Goal: Task Accomplishment & Management: Use online tool/utility

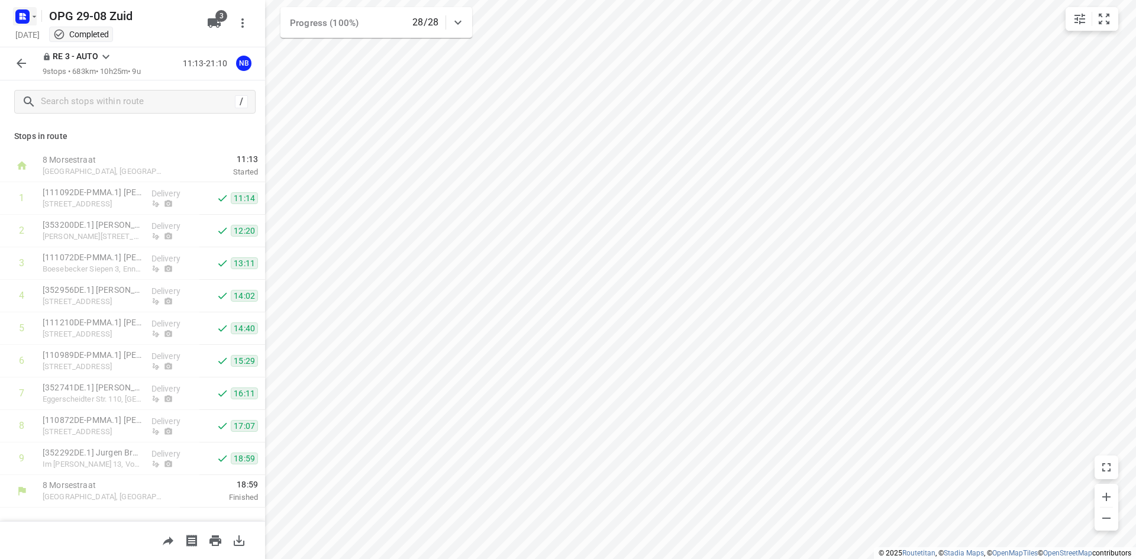
click at [28, 18] on rect "button" at bounding box center [22, 16] width 14 height 14
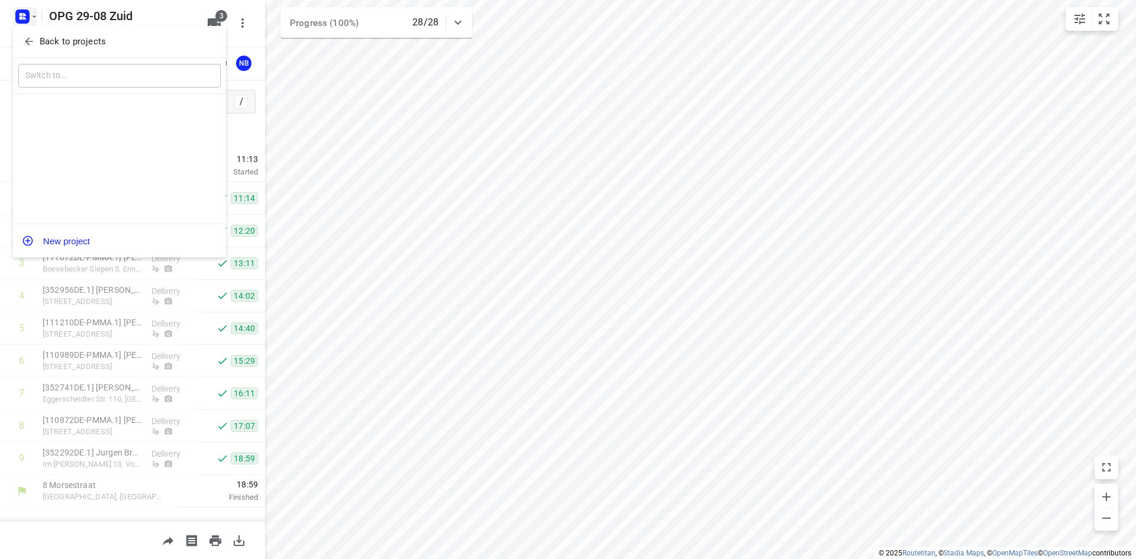
click at [39, 55] on div "Back to projects" at bounding box center [119, 42] width 213 height 32
click at [52, 45] on p "Back to projects" at bounding box center [73, 42] width 66 height 14
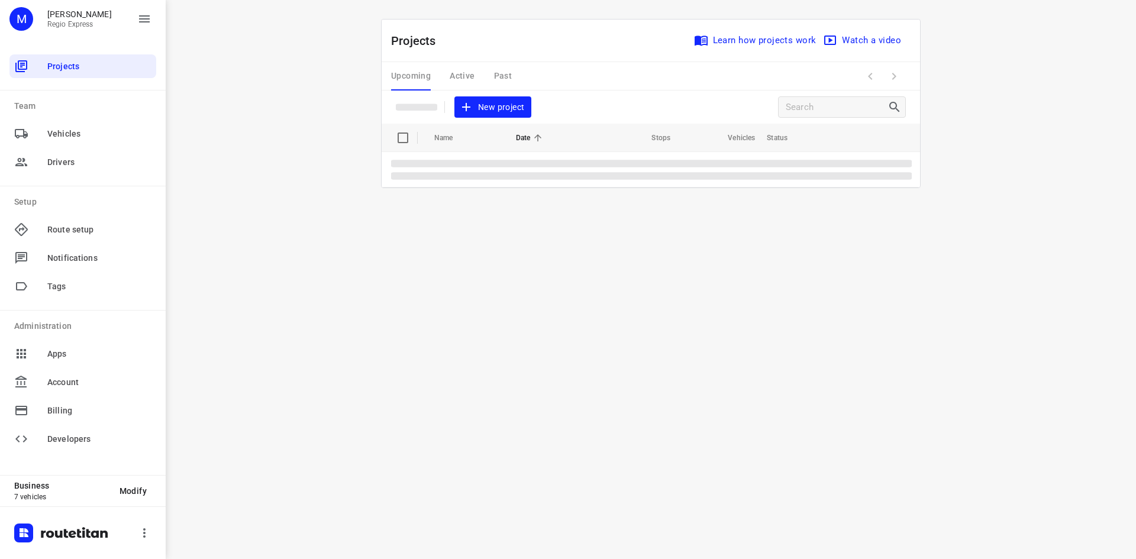
click at [463, 71] on div "Upcoming Active Past" at bounding box center [461, 76] width 140 height 28
click at [463, 75] on div "Upcoming Active Past" at bounding box center [461, 76] width 140 height 28
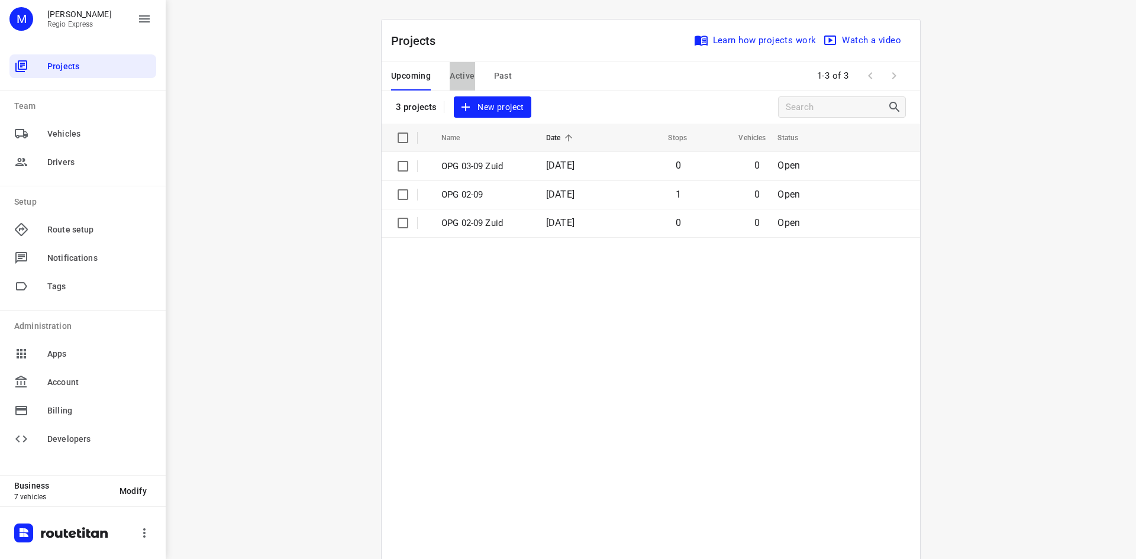
click at [463, 73] on span "Active" at bounding box center [462, 76] width 25 height 15
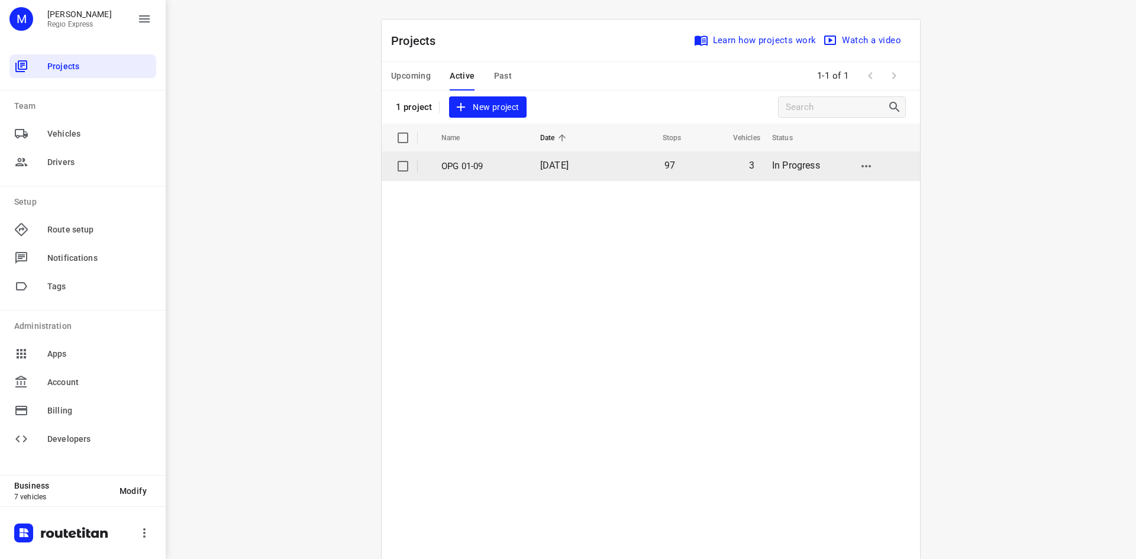
click at [497, 167] on p "OPG 01-09" at bounding box center [481, 167] width 81 height 14
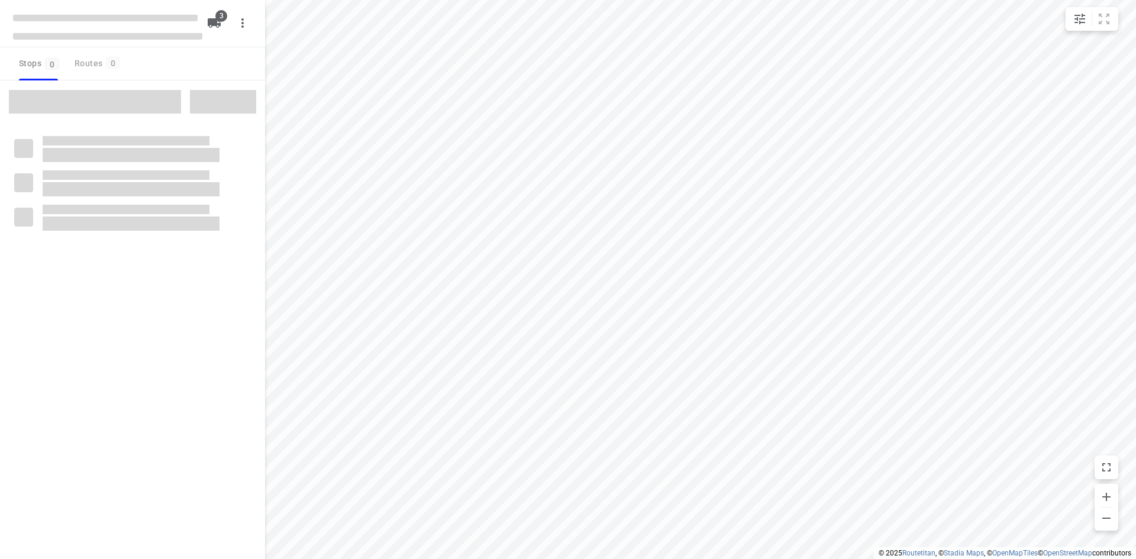
type input "distance"
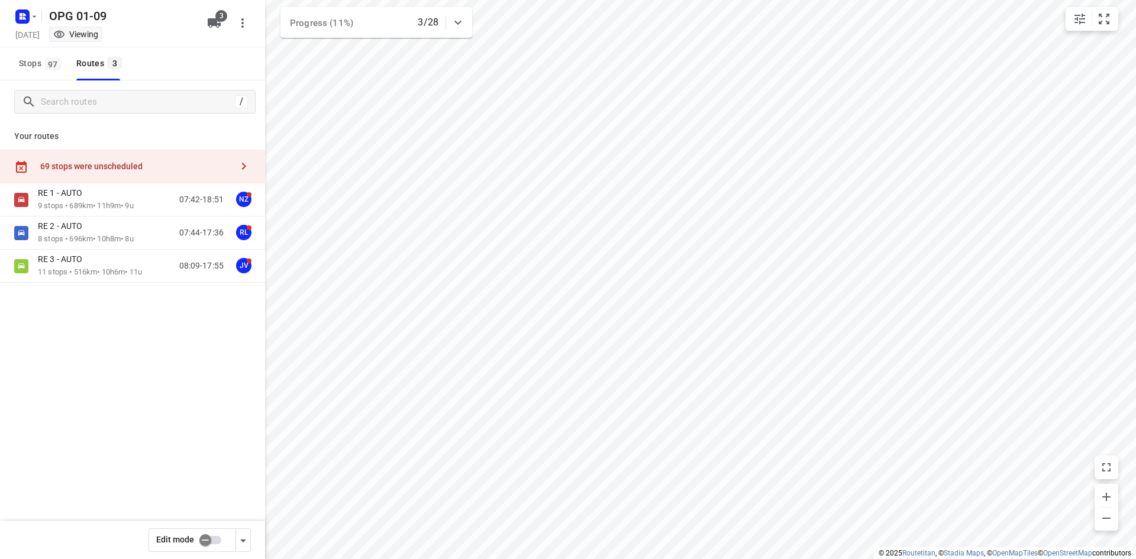
click at [43, 77] on button "Stops 97" at bounding box center [39, 63] width 50 height 33
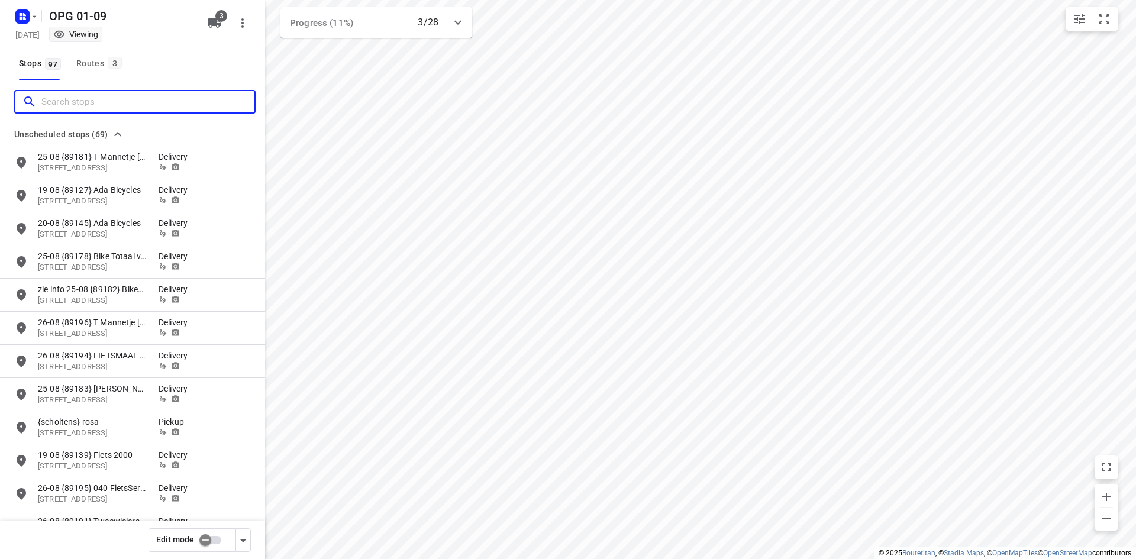
click at [62, 107] on input "Search stops" at bounding box center [147, 102] width 213 height 18
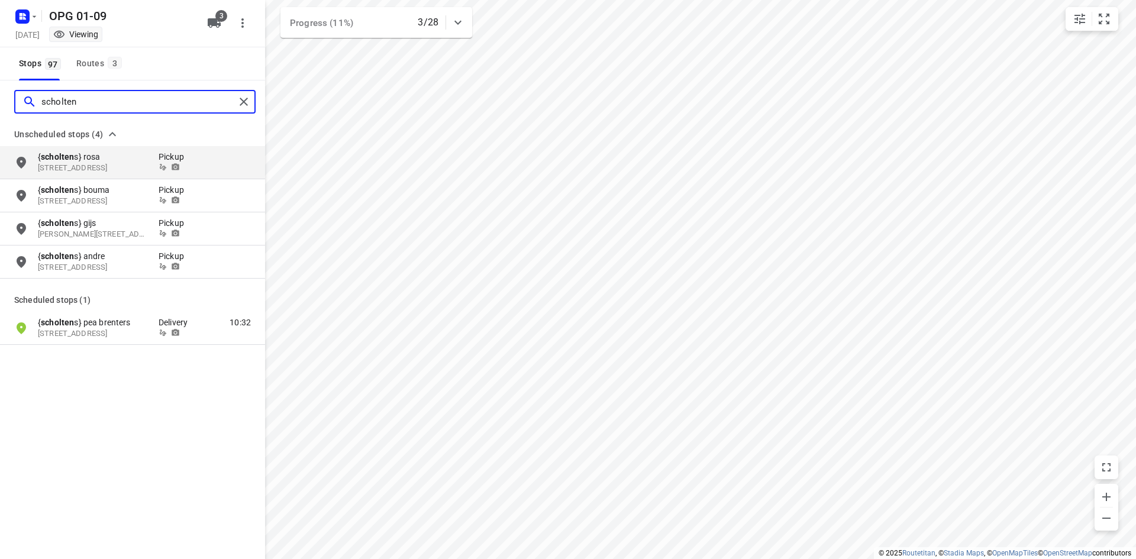
type input "scholten"
click at [247, 92] on div "scholten" at bounding box center [134, 102] width 241 height 24
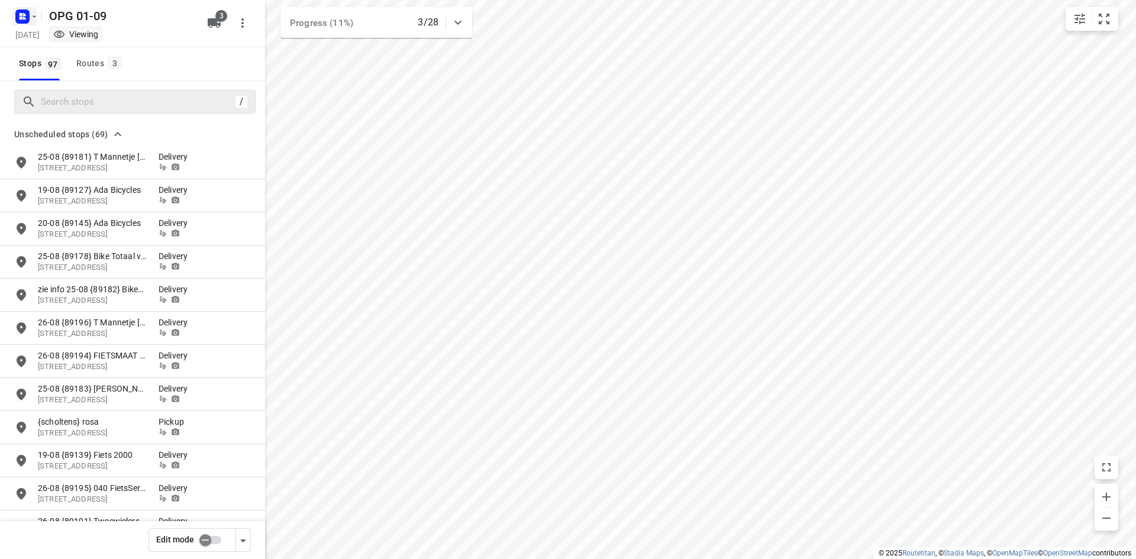
click at [24, 15] on icon "button" at bounding box center [24, 14] width 3 height 3
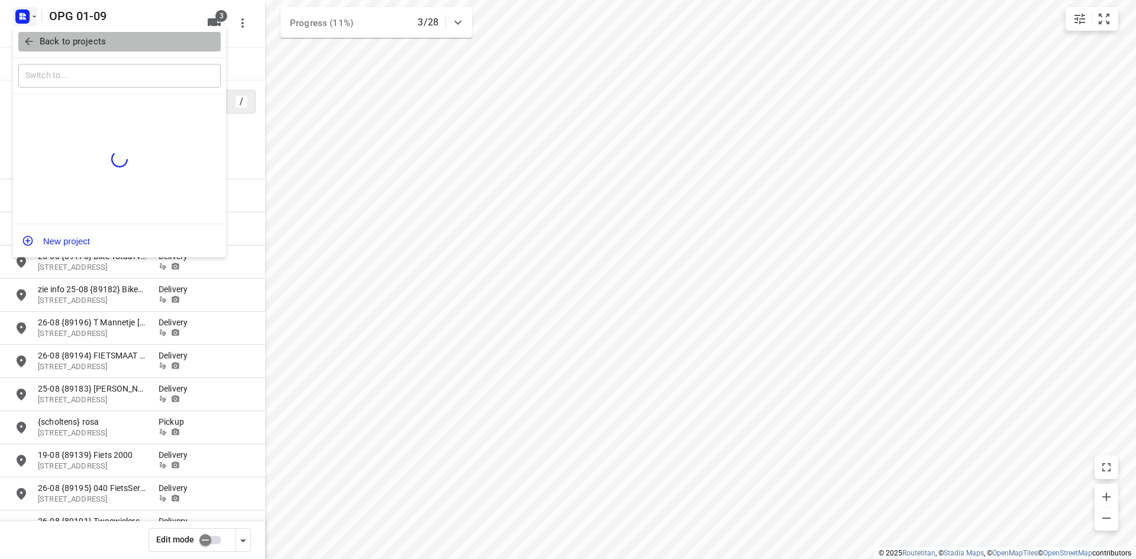
click at [40, 37] on p "Back to projects" at bounding box center [73, 42] width 66 height 14
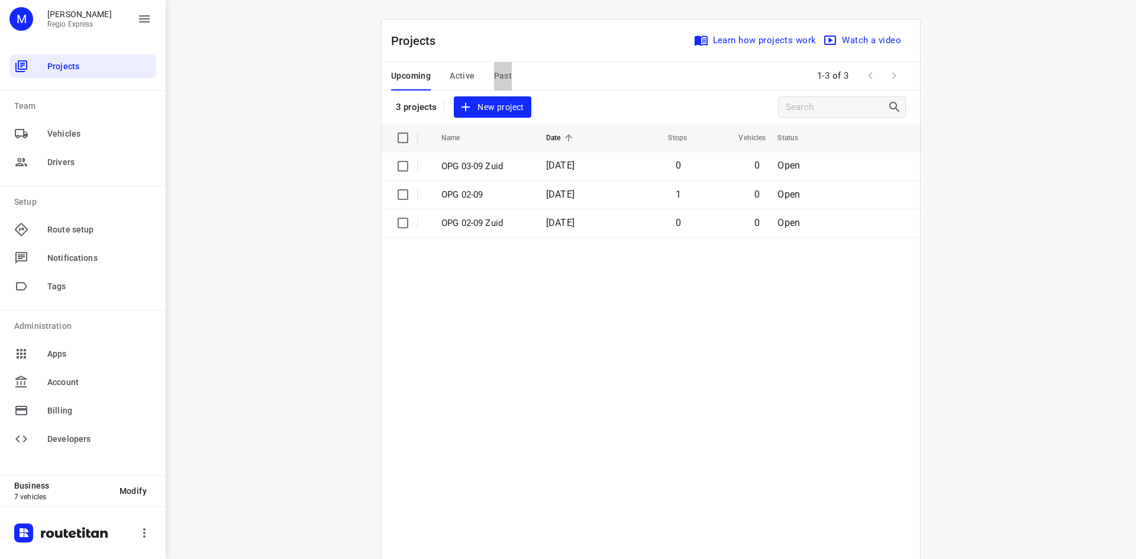
click at [499, 72] on span "Past" at bounding box center [503, 76] width 18 height 15
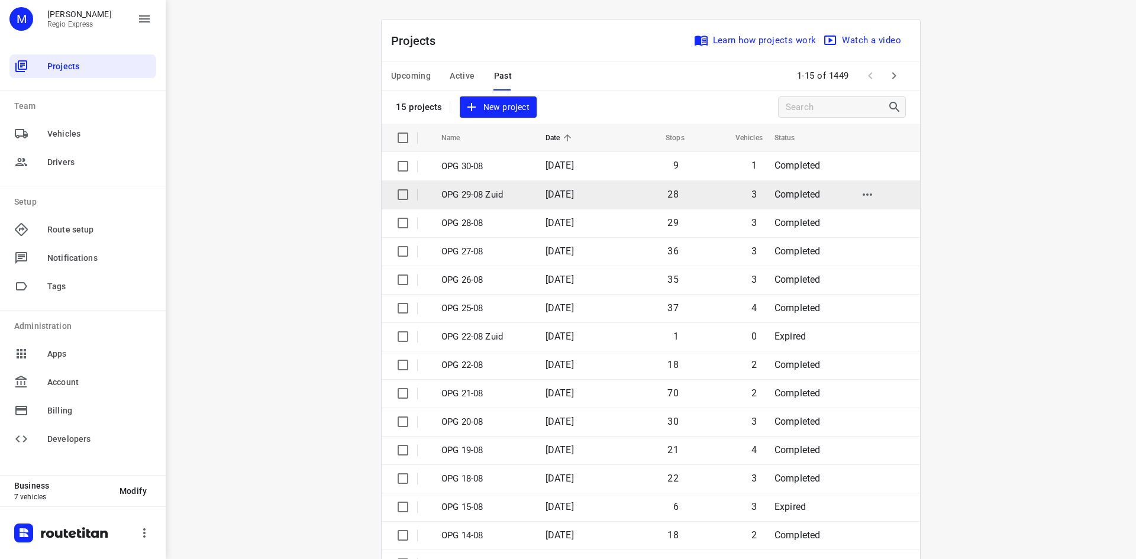
click at [510, 192] on p "OPG 29-08 Zuid" at bounding box center [484, 195] width 86 height 14
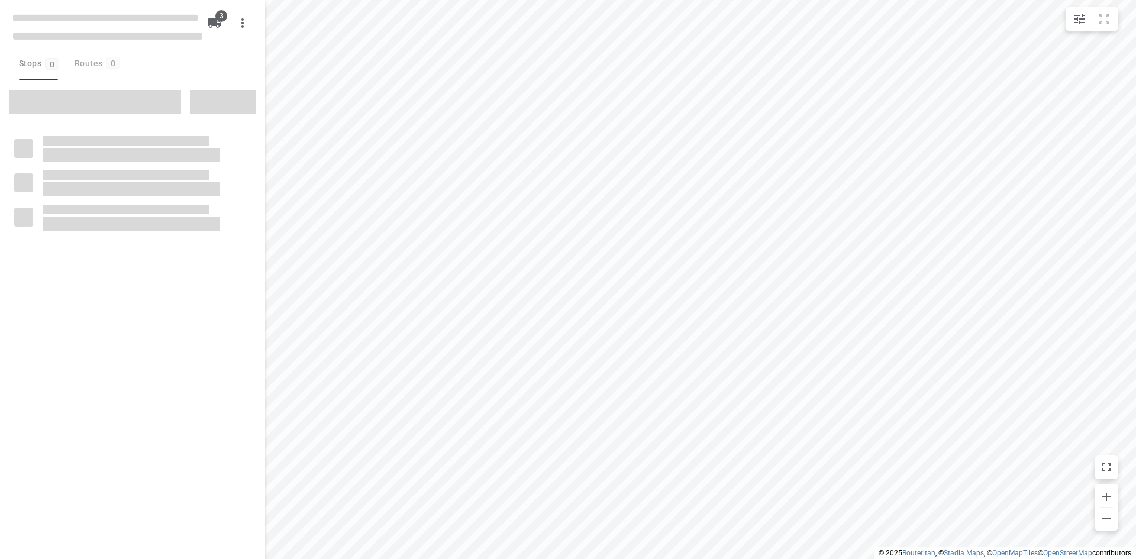
type input "distance"
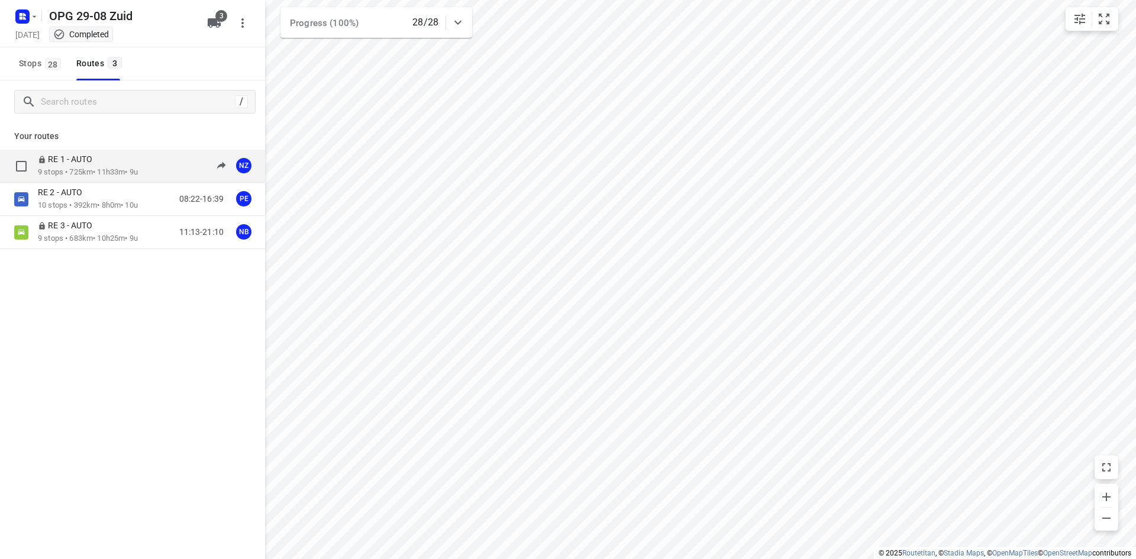
click at [96, 151] on div "RE 1 - AUTO 9 stops • 725km • 11h33m • 9u 08:03-19:54 NZ" at bounding box center [132, 166] width 265 height 33
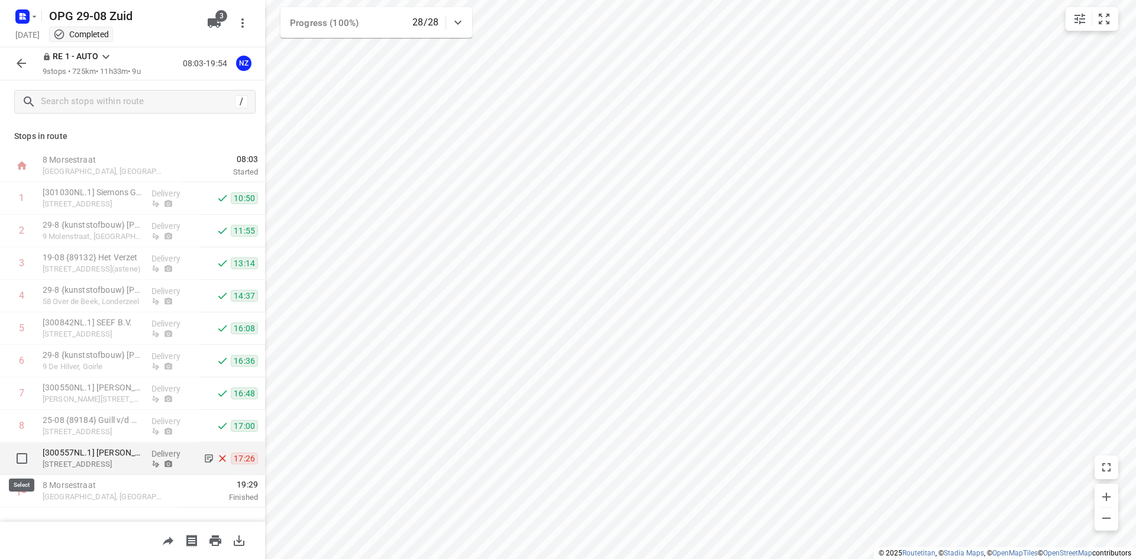
click at [19, 457] on input "checkbox" at bounding box center [22, 459] width 24 height 24
checkbox input "true"
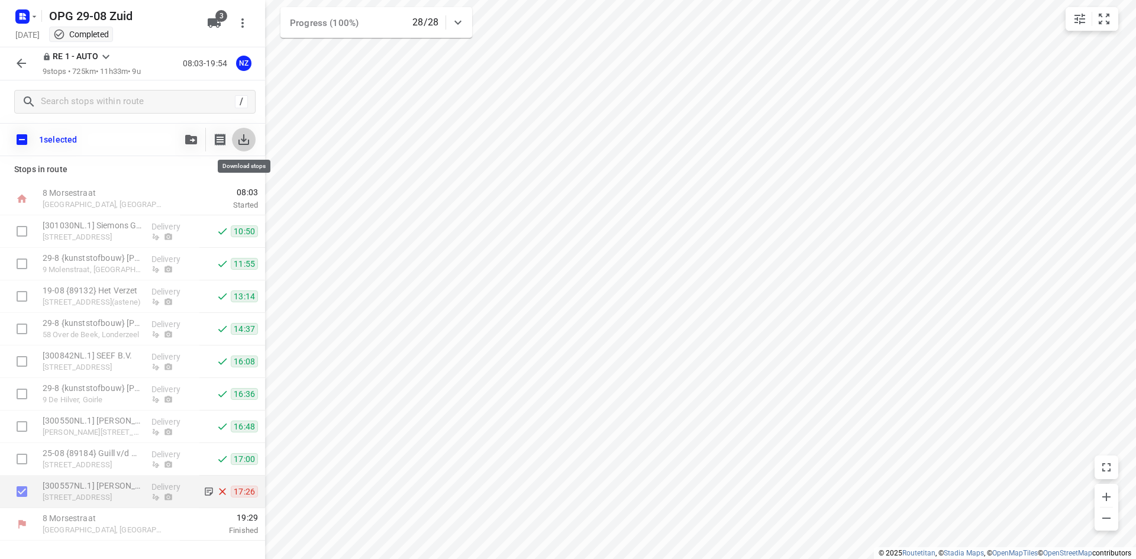
click at [247, 141] on icon "button" at bounding box center [244, 140] width 14 height 14
click at [18, 14] on rect "button" at bounding box center [22, 16] width 14 height 14
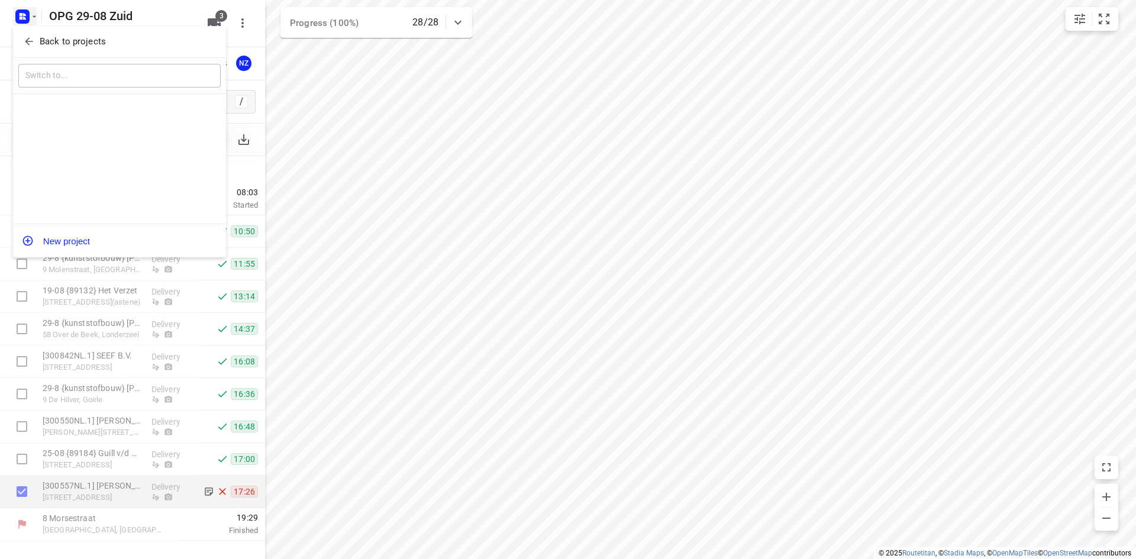
click at [31, 46] on icon "button" at bounding box center [29, 41] width 12 height 12
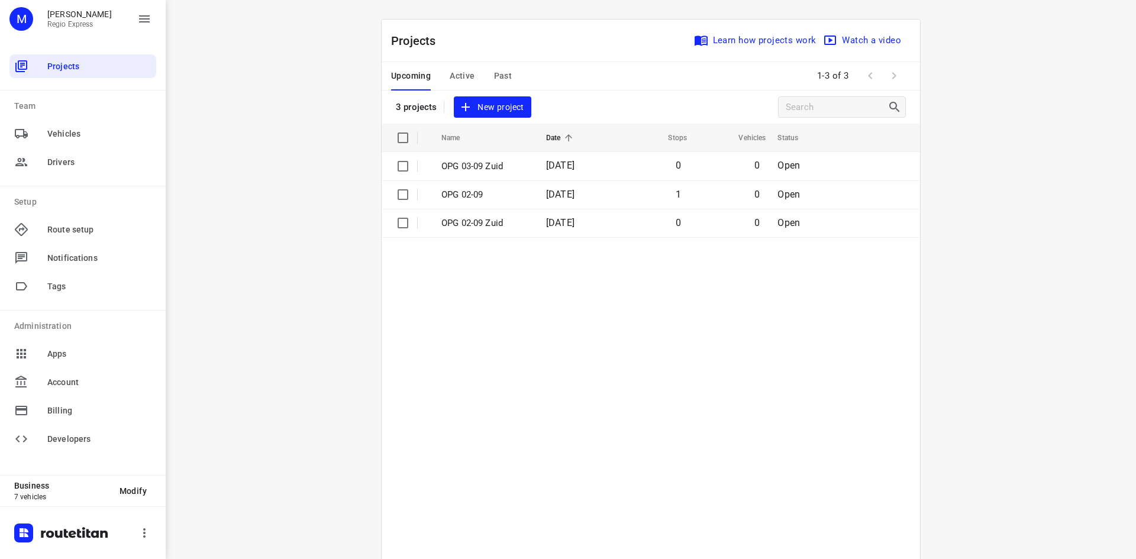
click at [438, 80] on div "Upcoming Active Past" at bounding box center [461, 76] width 140 height 28
click at [457, 77] on span "Active" at bounding box center [462, 76] width 25 height 15
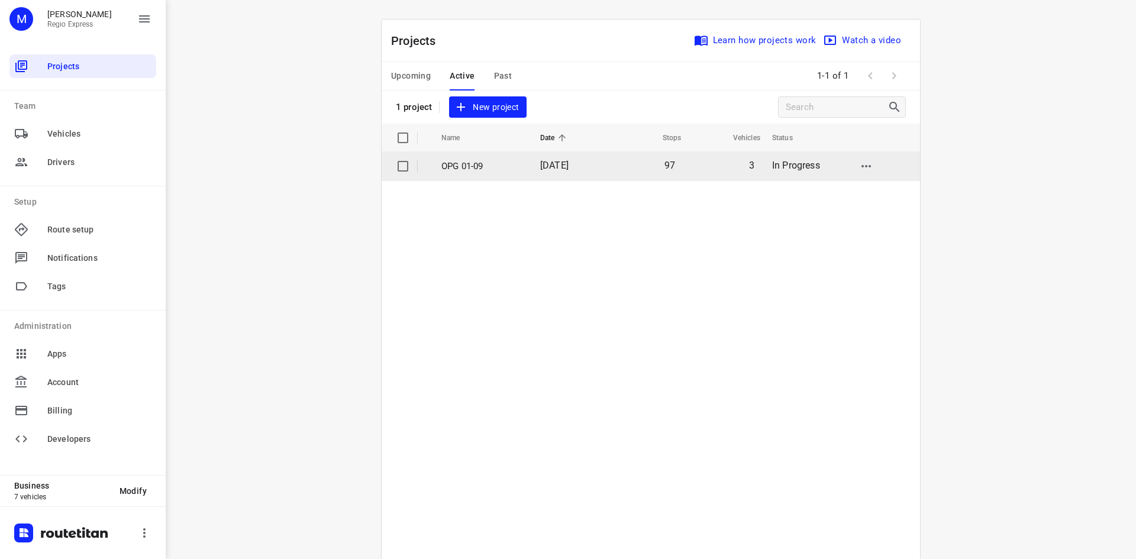
click at [490, 163] on p "OPG 01-09" at bounding box center [481, 167] width 81 height 14
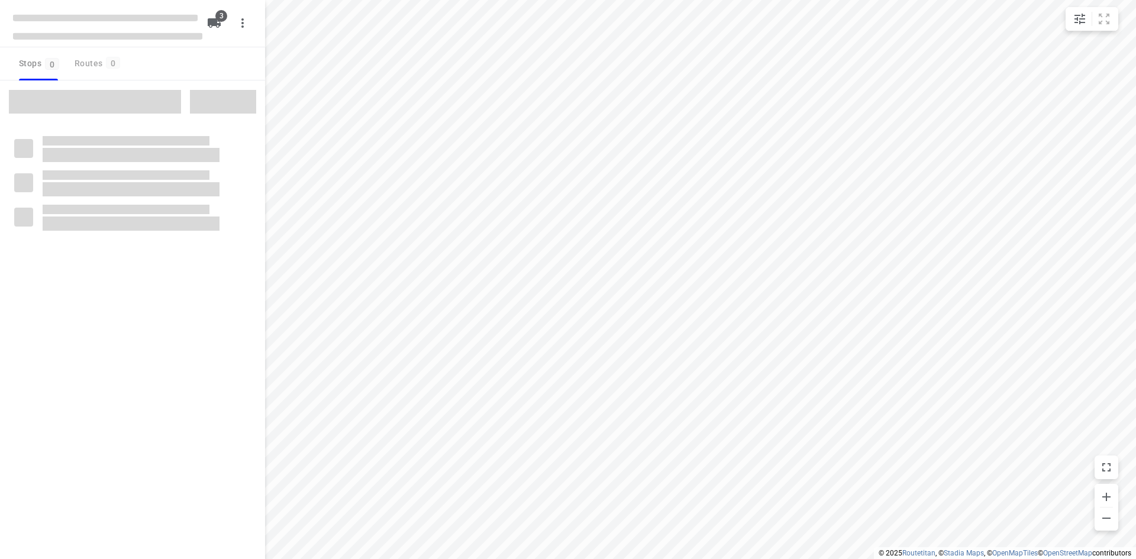
type input "distance"
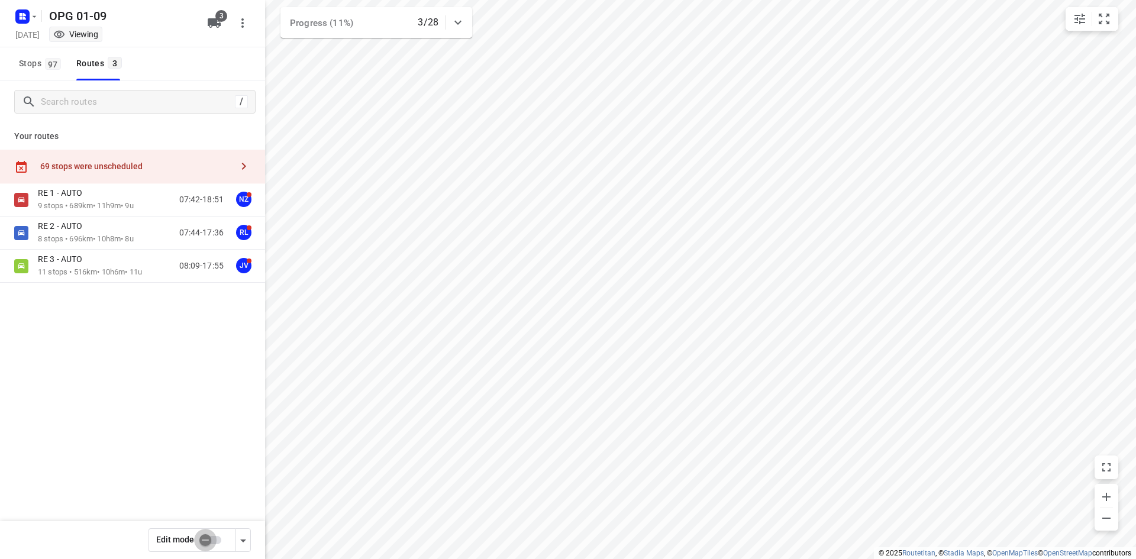
click at [212, 534] on input "checkbox" at bounding box center [205, 540] width 67 height 22
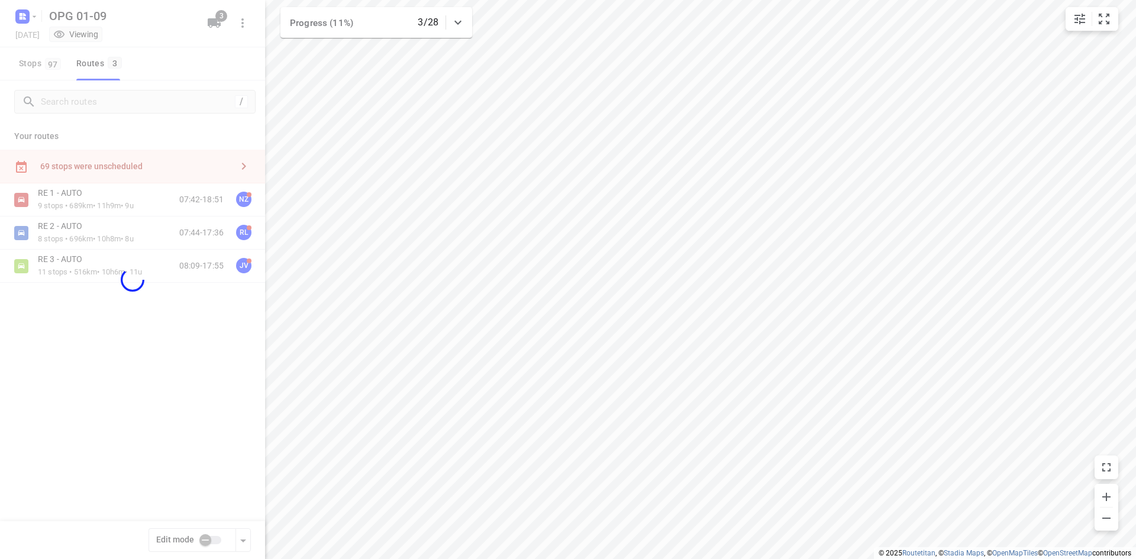
checkbox input "true"
click at [38, 62] on div at bounding box center [132, 279] width 265 height 559
click at [35, 68] on div at bounding box center [132, 279] width 265 height 559
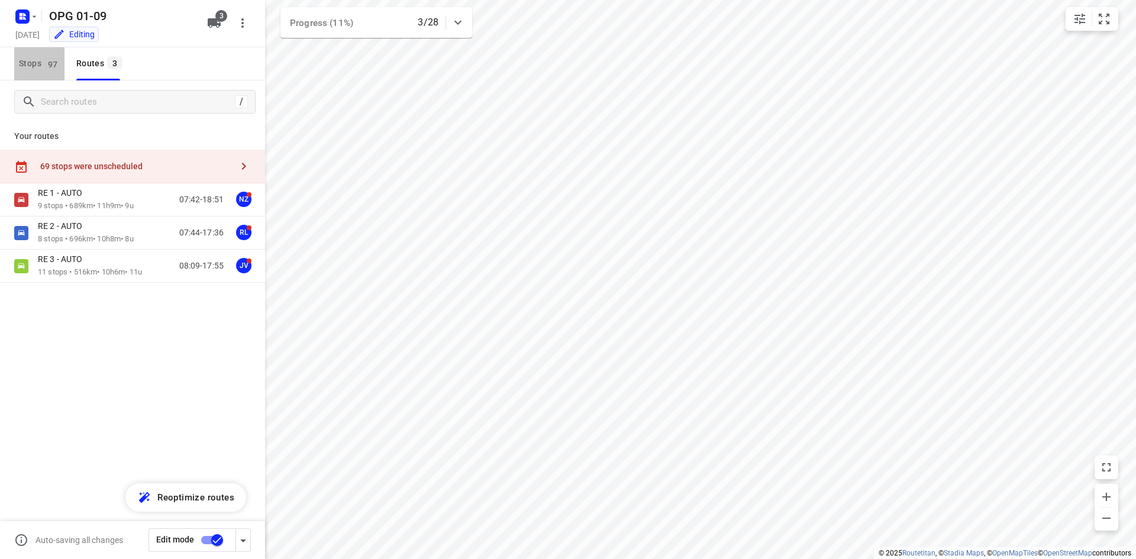
click at [35, 59] on span "Stops 97" at bounding box center [42, 63] width 46 height 15
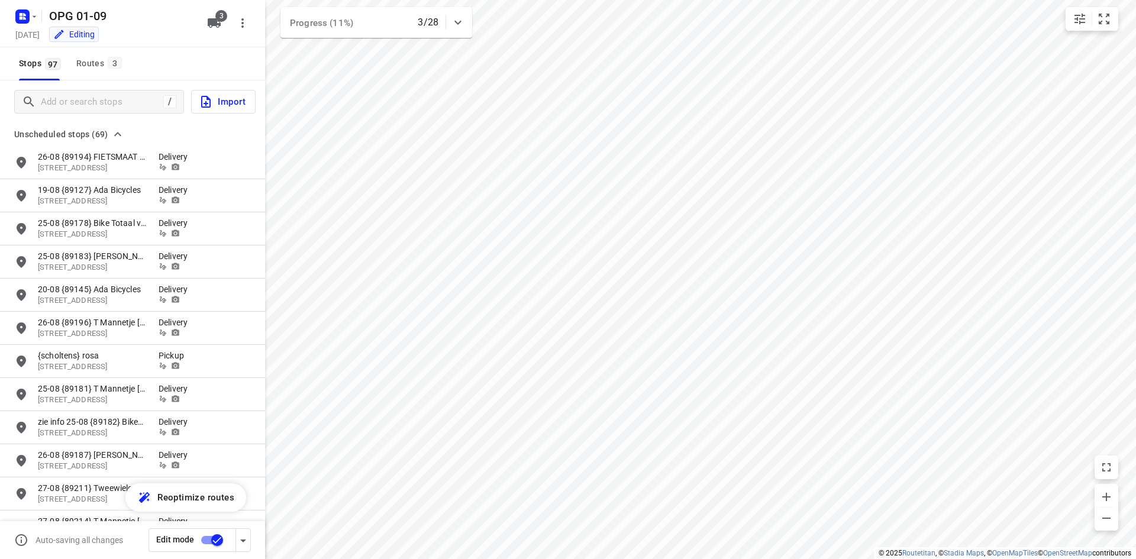
click at [230, 106] on span "Import" at bounding box center [222, 101] width 47 height 15
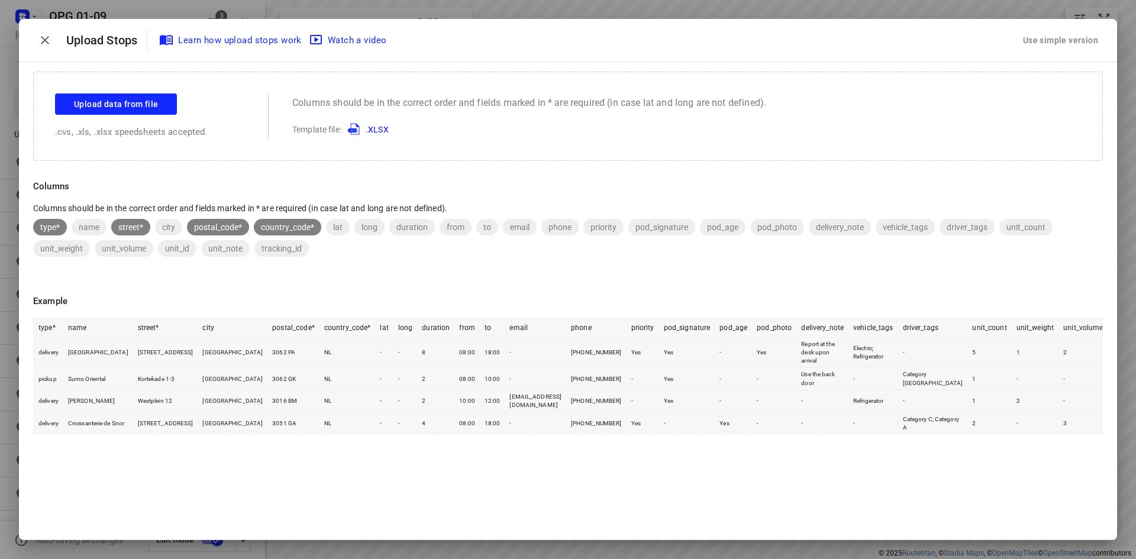
click at [1051, 41] on div "Use simple version" at bounding box center [1060, 41] width 80 height 20
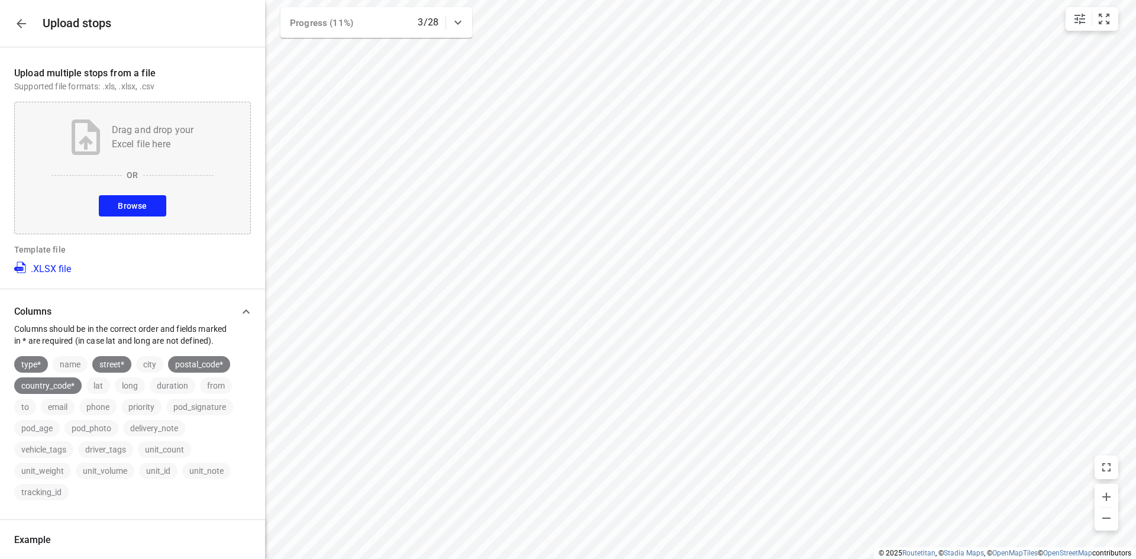
click at [170, 205] on div "Drag and drop your Excel file here OR Browse" at bounding box center [132, 168] width 237 height 133
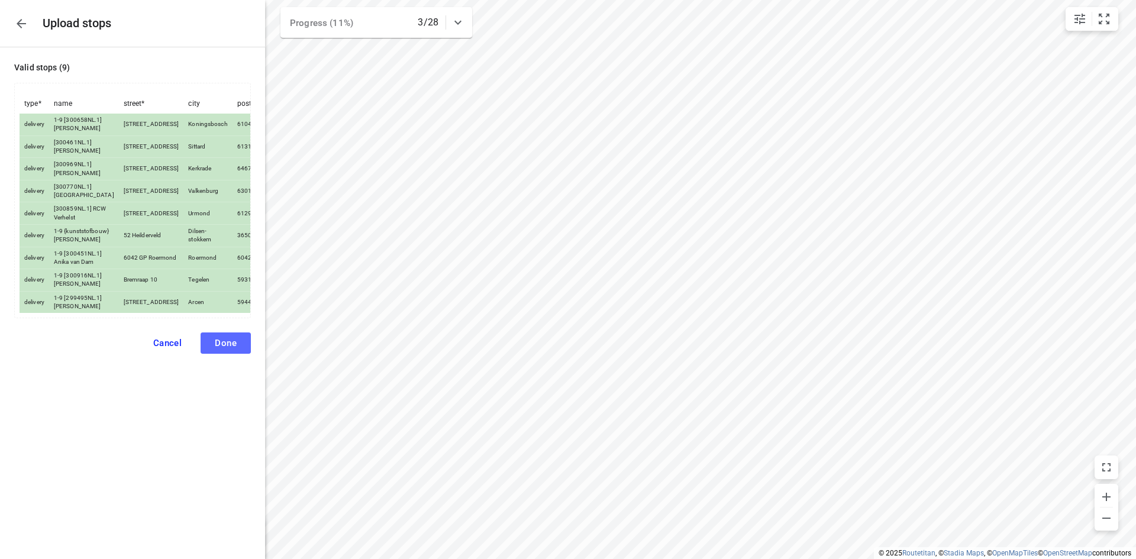
click at [229, 348] on span "Done" at bounding box center [226, 343] width 22 height 11
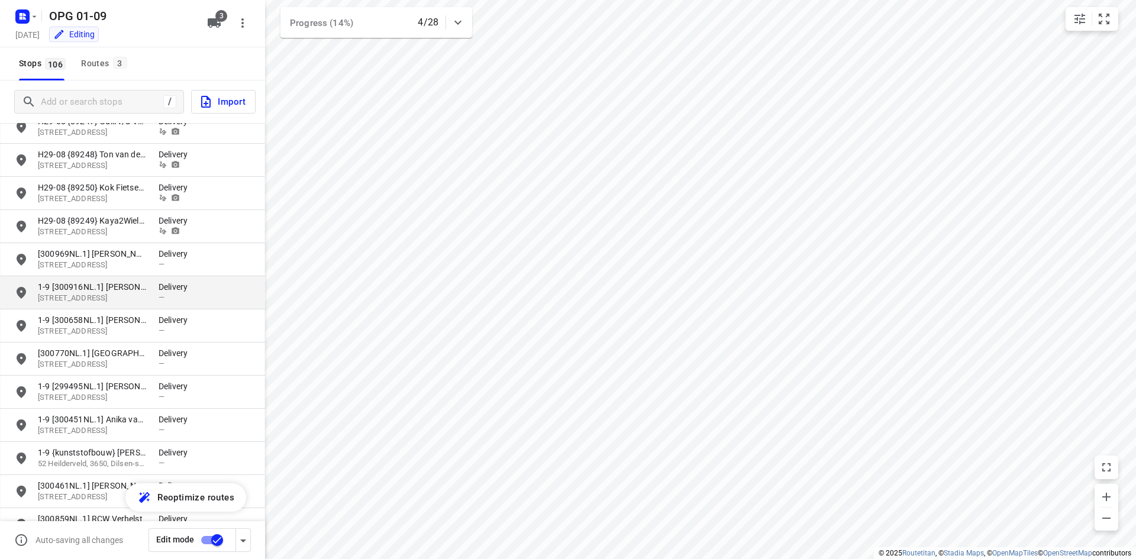
scroll to position [2248, 0]
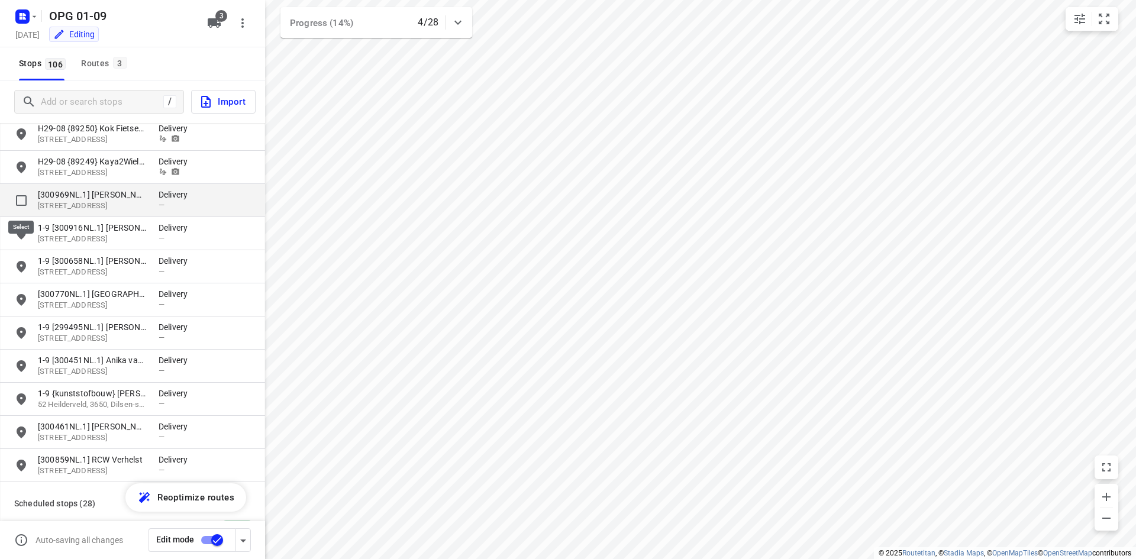
click at [11, 199] on input "grid" at bounding box center [21, 201] width 24 height 24
checkbox input "true"
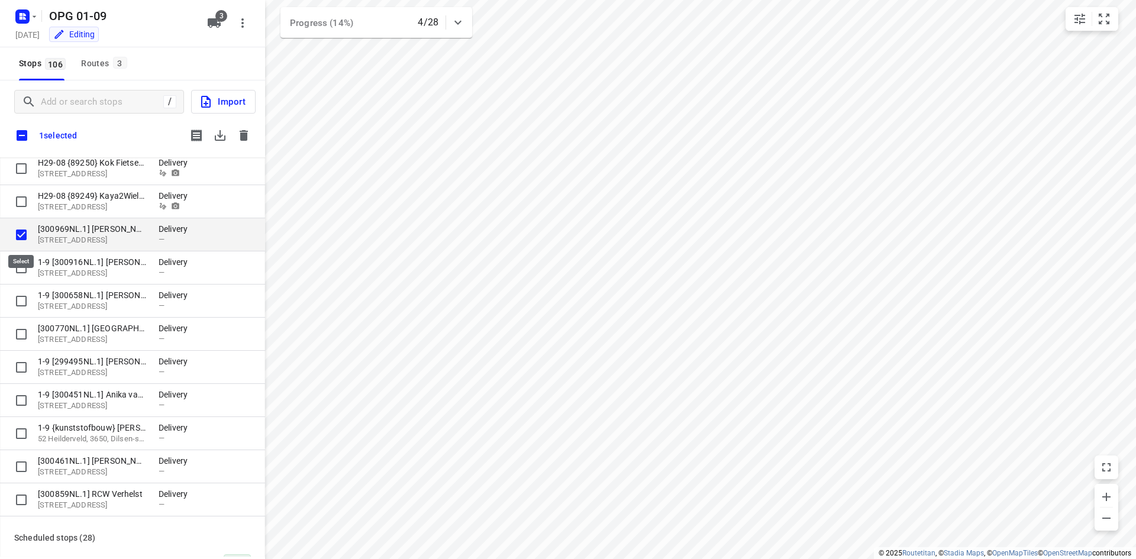
click at [19, 235] on input "grid" at bounding box center [21, 235] width 24 height 24
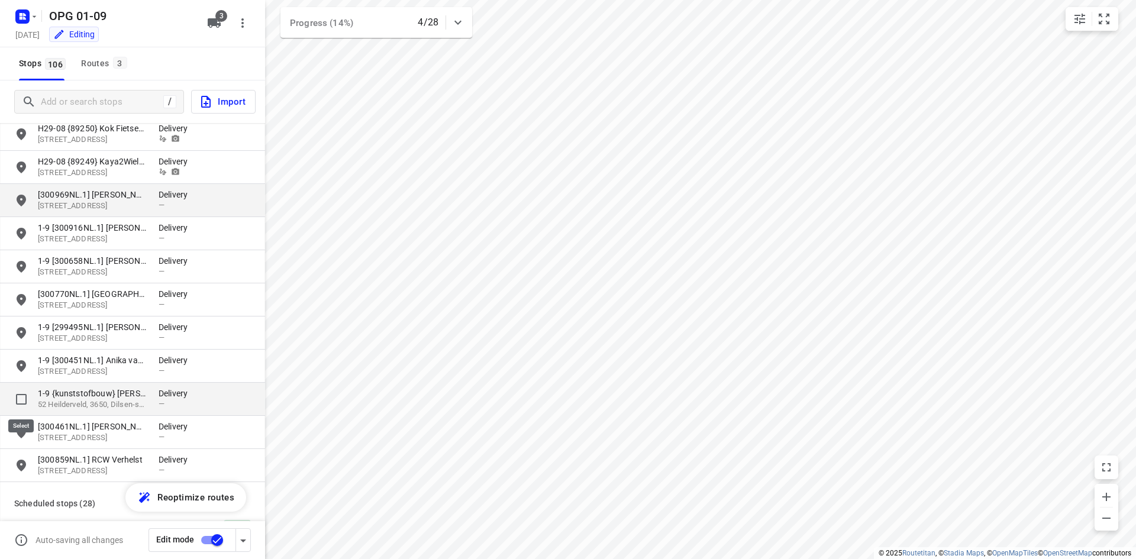
click at [21, 395] on input "grid" at bounding box center [21, 399] width 24 height 24
checkbox input "true"
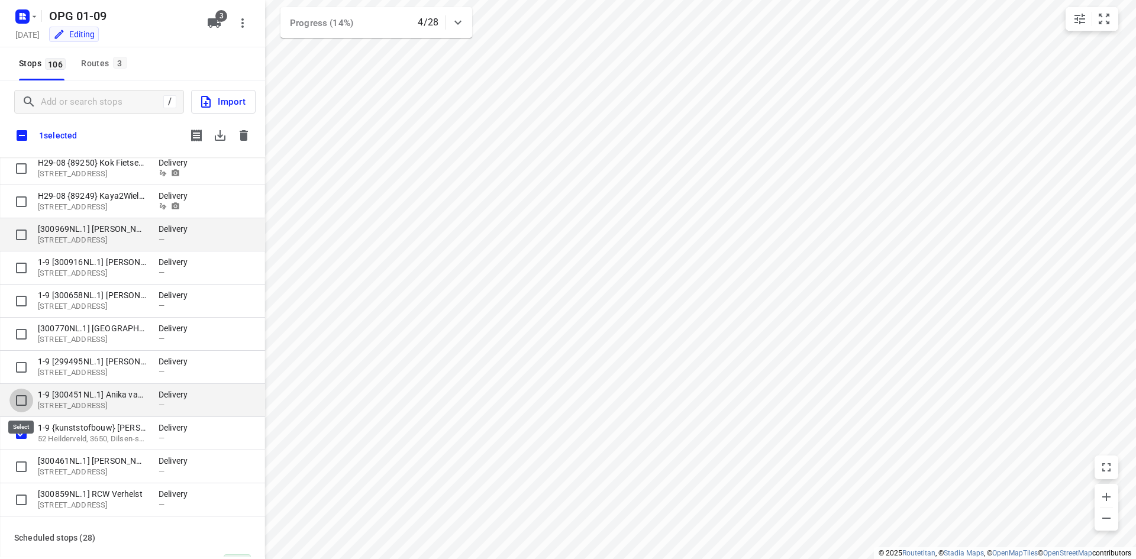
click at [18, 406] on input "grid" at bounding box center [21, 401] width 24 height 24
checkbox input "true"
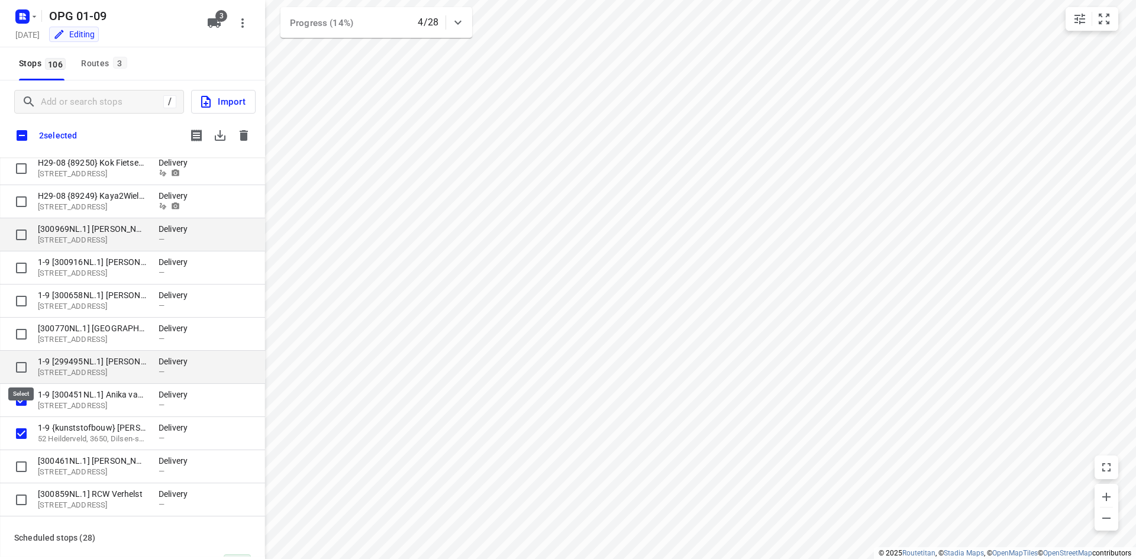
click at [24, 365] on input "grid" at bounding box center [21, 368] width 24 height 24
checkbox input "true"
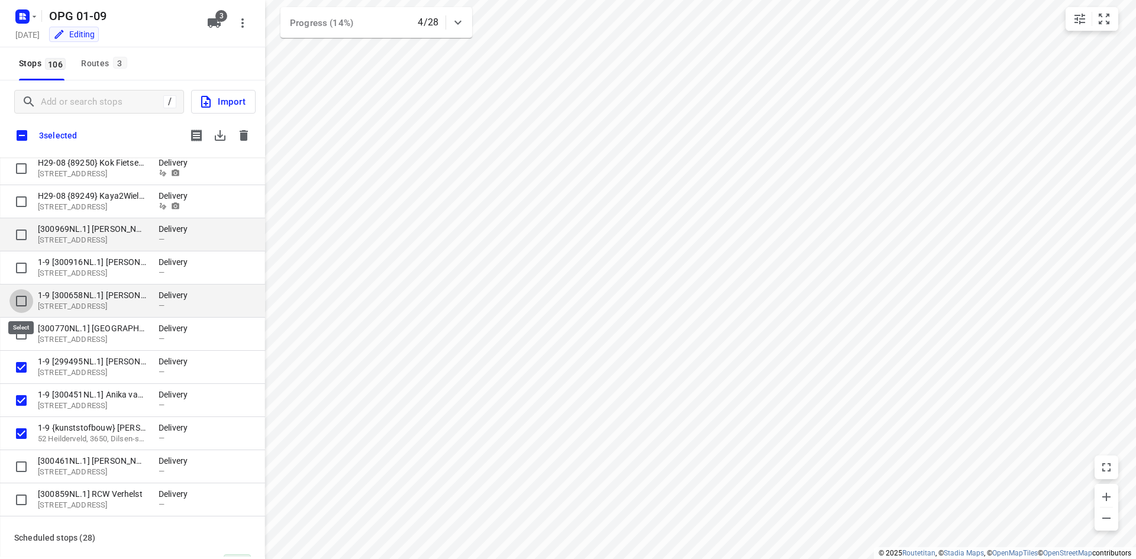
click at [22, 296] on input "grid" at bounding box center [21, 301] width 24 height 24
checkbox input "true"
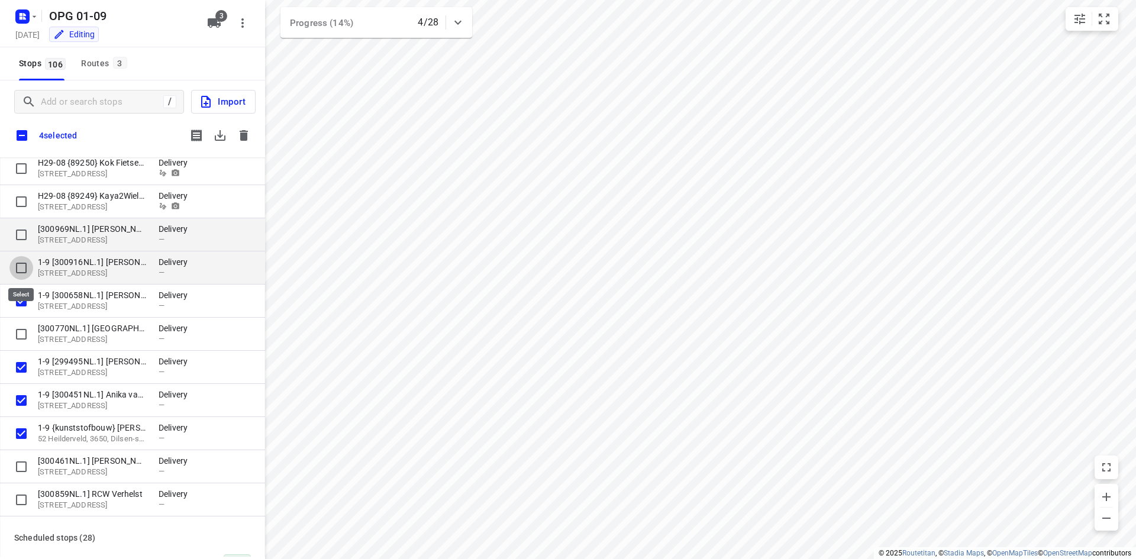
click at [21, 279] on input "grid" at bounding box center [21, 268] width 24 height 24
checkbox input "true"
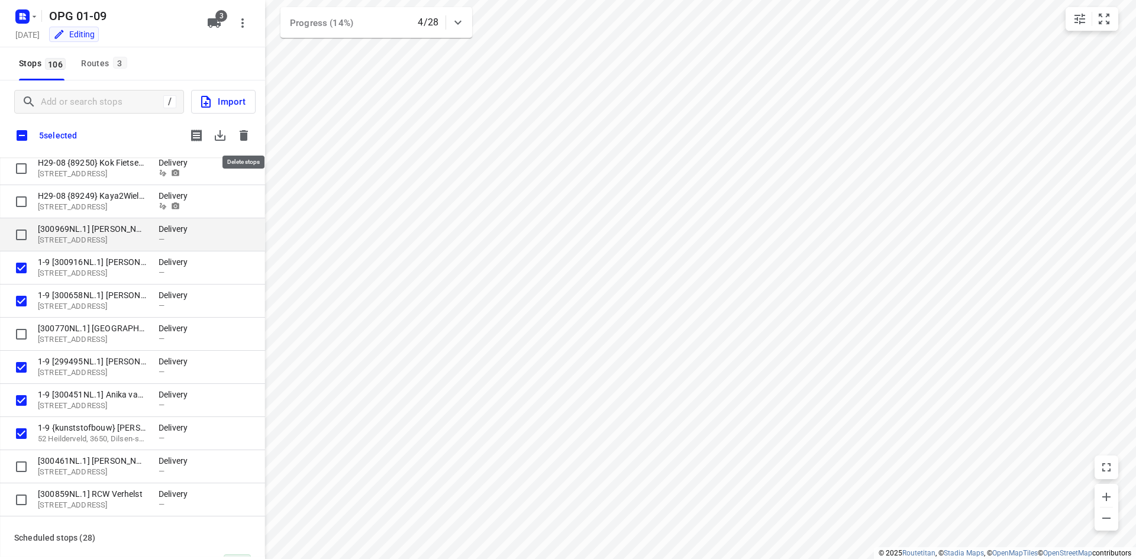
drag, startPoint x: 250, startPoint y: 140, endPoint x: 263, endPoint y: 147, distance: 14.6
click at [250, 148] on div "/ Import 5 selected H29-08 {89247} Guill v/d Ven Fietsspecialist [STREET_ADDRES…" at bounding box center [132, 318] width 265 height 476
click at [248, 137] on icon "button" at bounding box center [244, 135] width 14 height 14
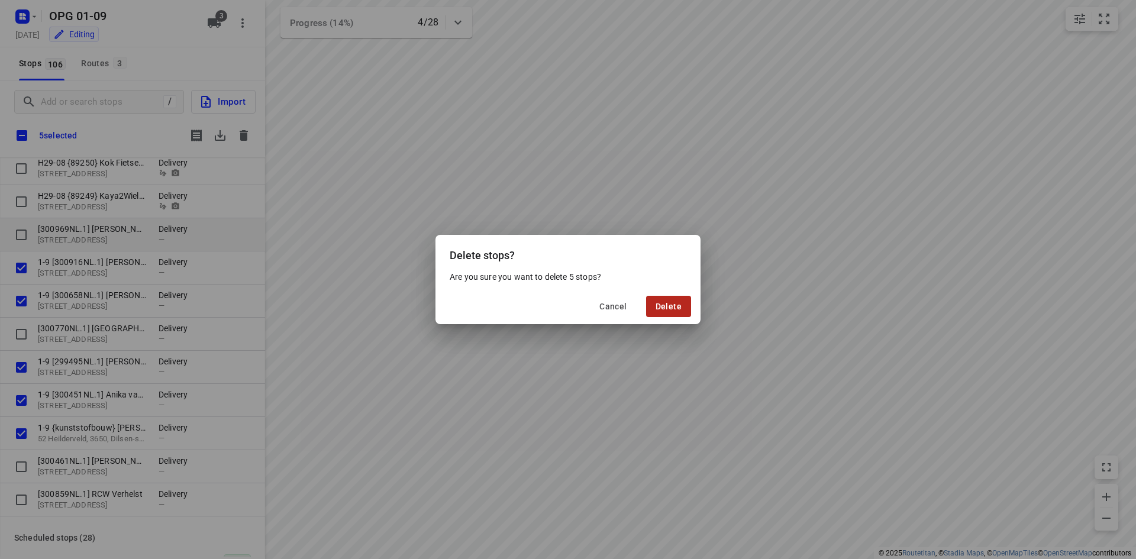
click at [667, 301] on button "Delete" at bounding box center [668, 306] width 45 height 21
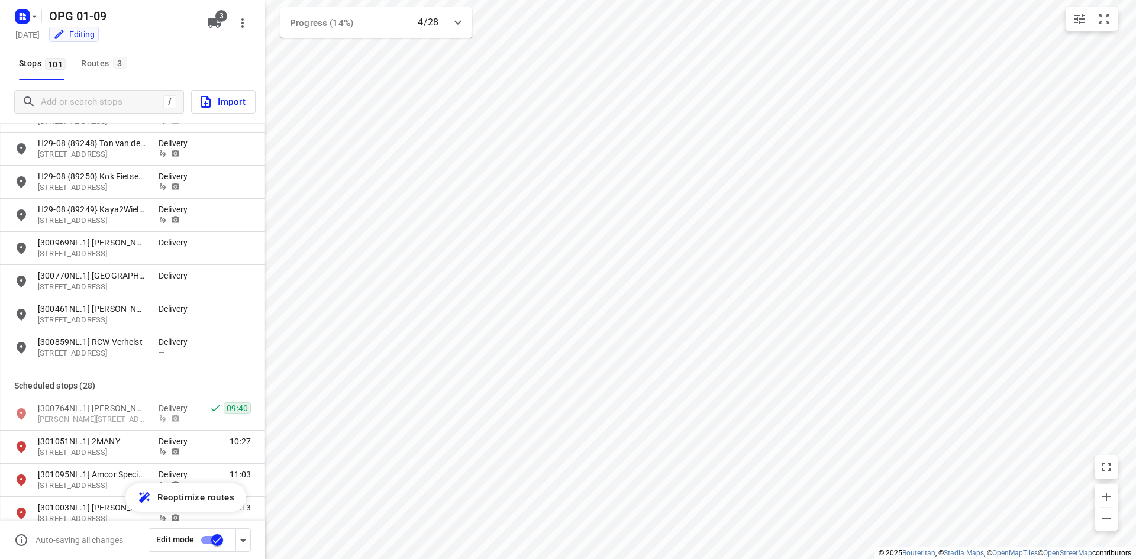
scroll to position [2130, 0]
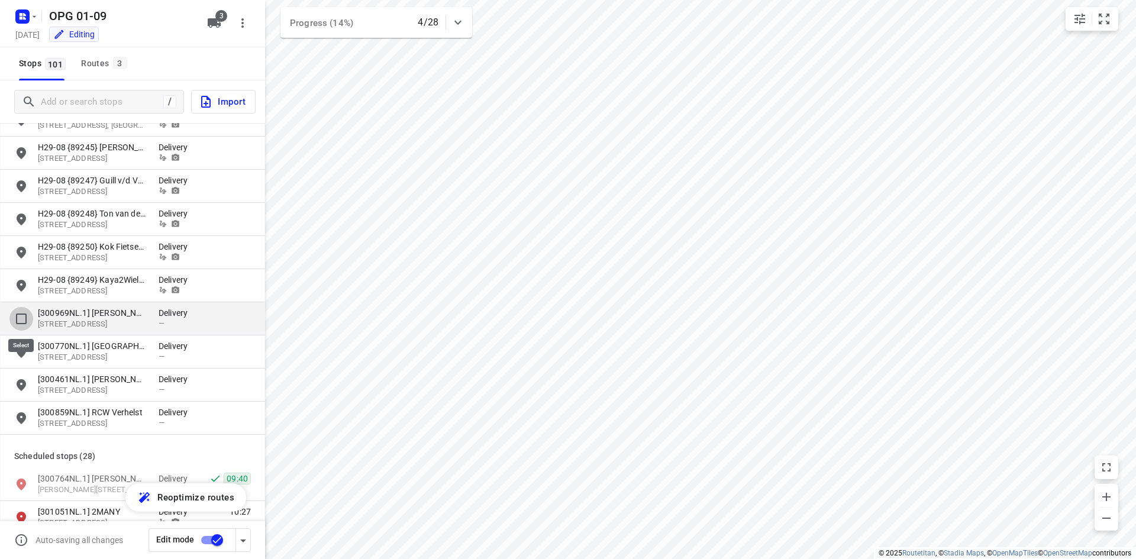
click at [15, 319] on input "grid" at bounding box center [21, 319] width 24 height 24
checkbox input "true"
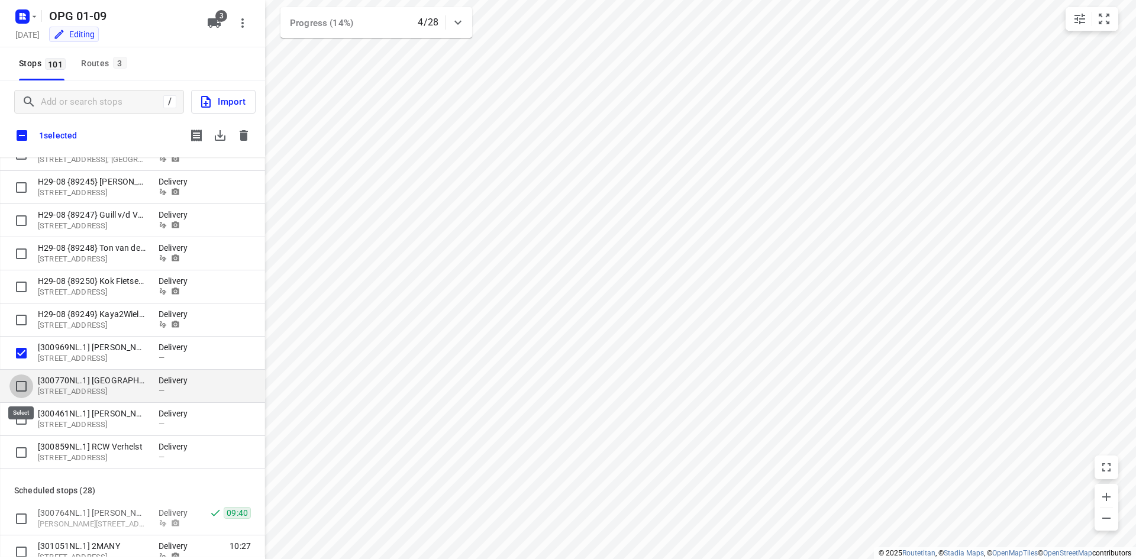
click at [24, 385] on input "grid" at bounding box center [21, 386] width 24 height 24
checkbox input "true"
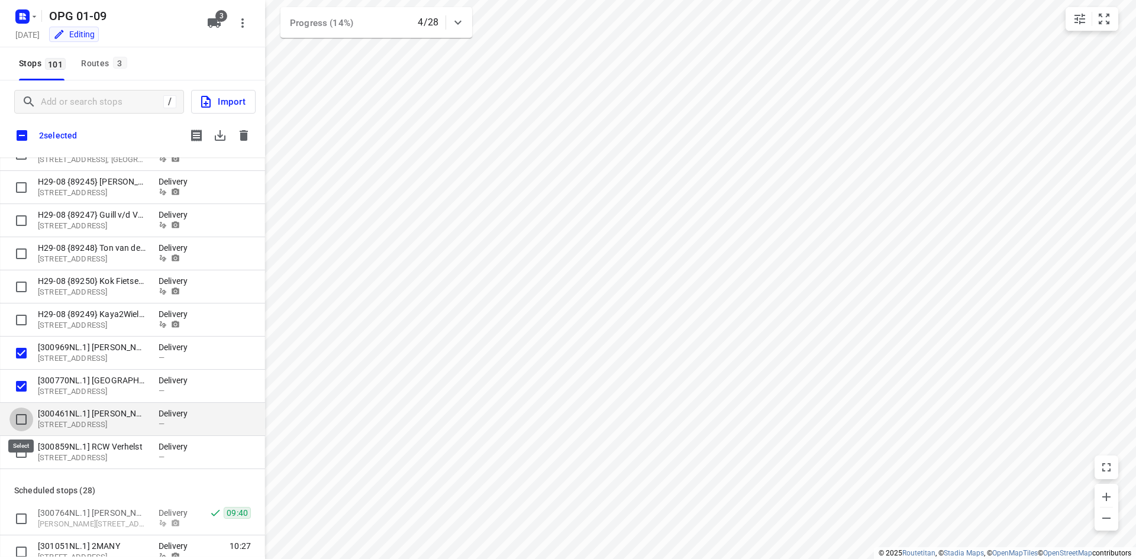
click at [19, 421] on input "grid" at bounding box center [21, 420] width 24 height 24
checkbox input "true"
click at [244, 135] on icon "button" at bounding box center [244, 135] width 8 height 11
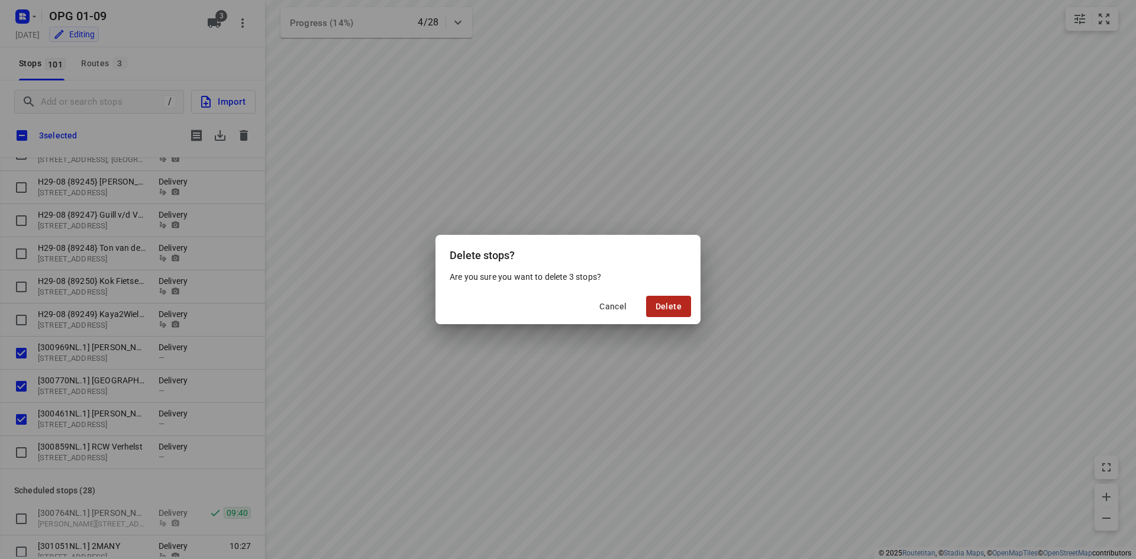
click at [664, 309] on span "Delete" at bounding box center [668, 306] width 26 height 9
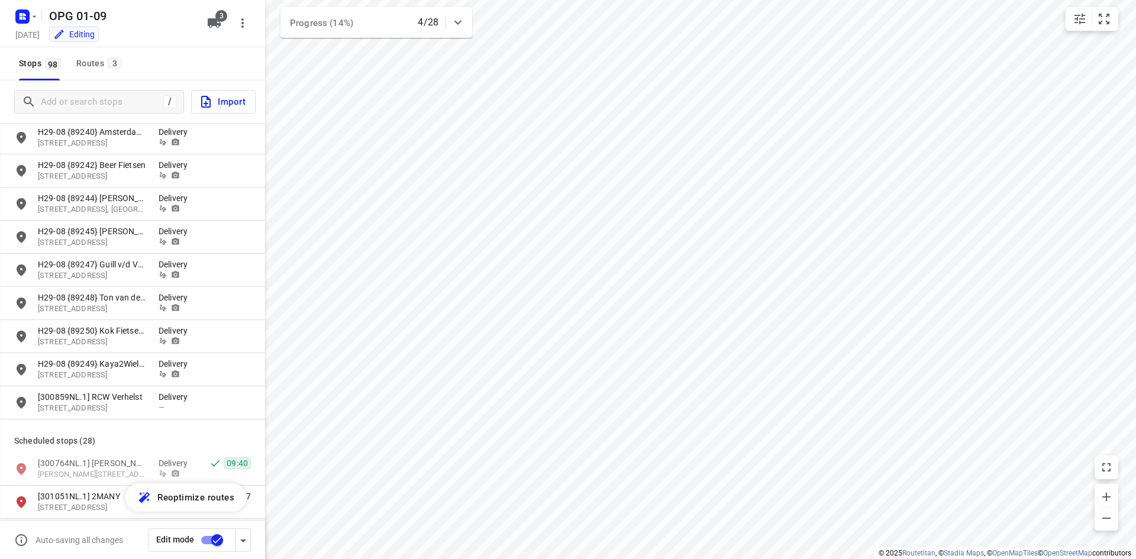
scroll to position [2070, 0]
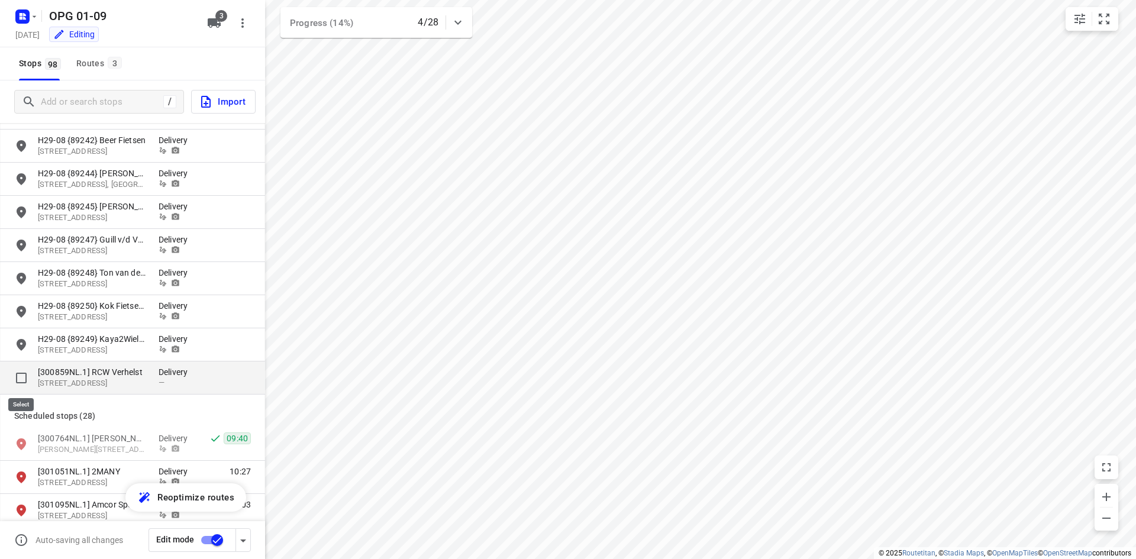
click at [20, 371] on input "grid" at bounding box center [21, 378] width 24 height 24
checkbox input "true"
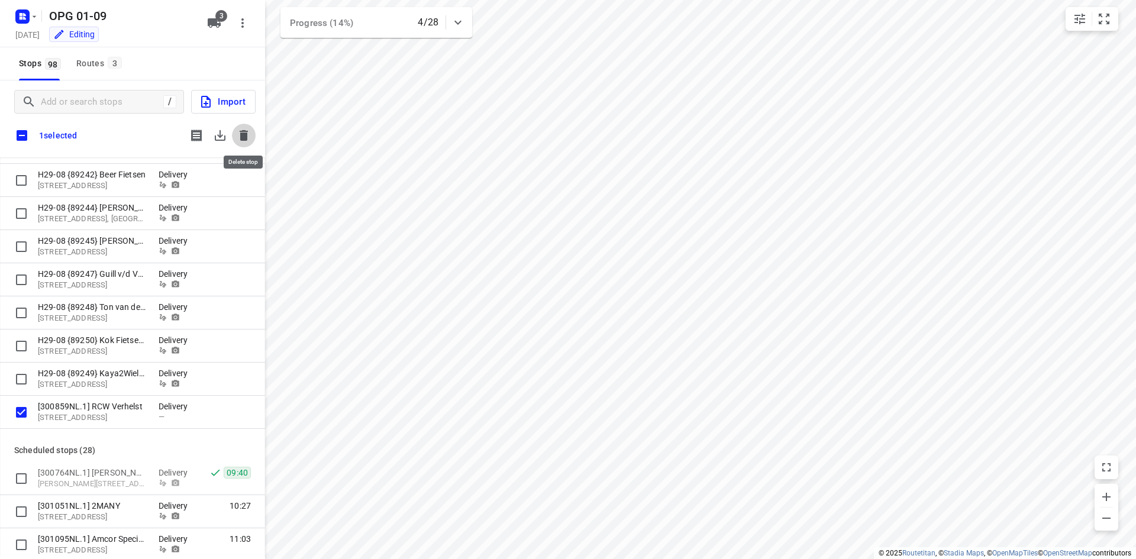
click at [235, 134] on button "button" at bounding box center [244, 136] width 24 height 24
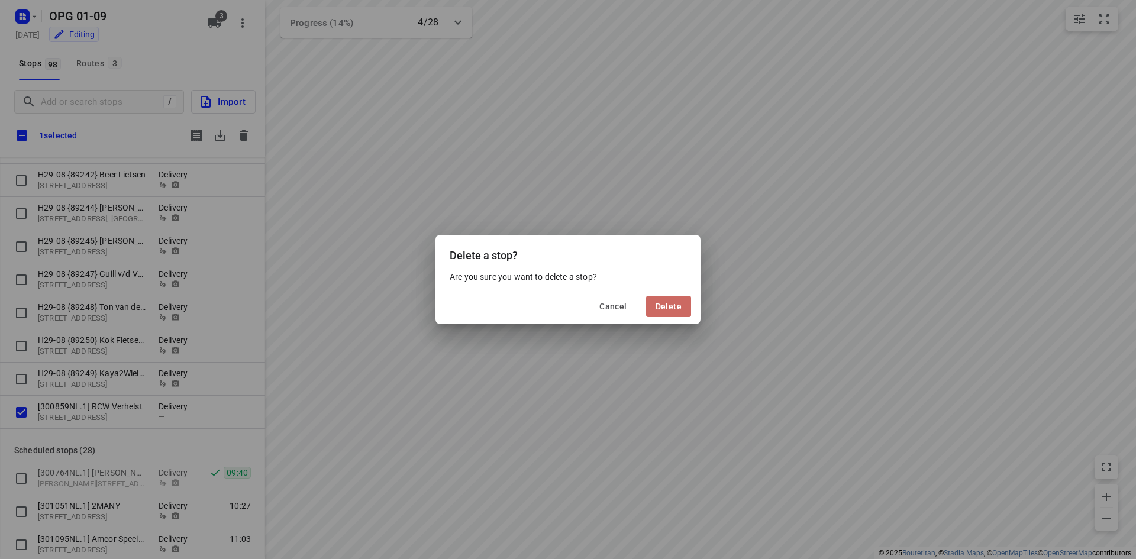
click at [675, 308] on span "Delete" at bounding box center [668, 306] width 26 height 9
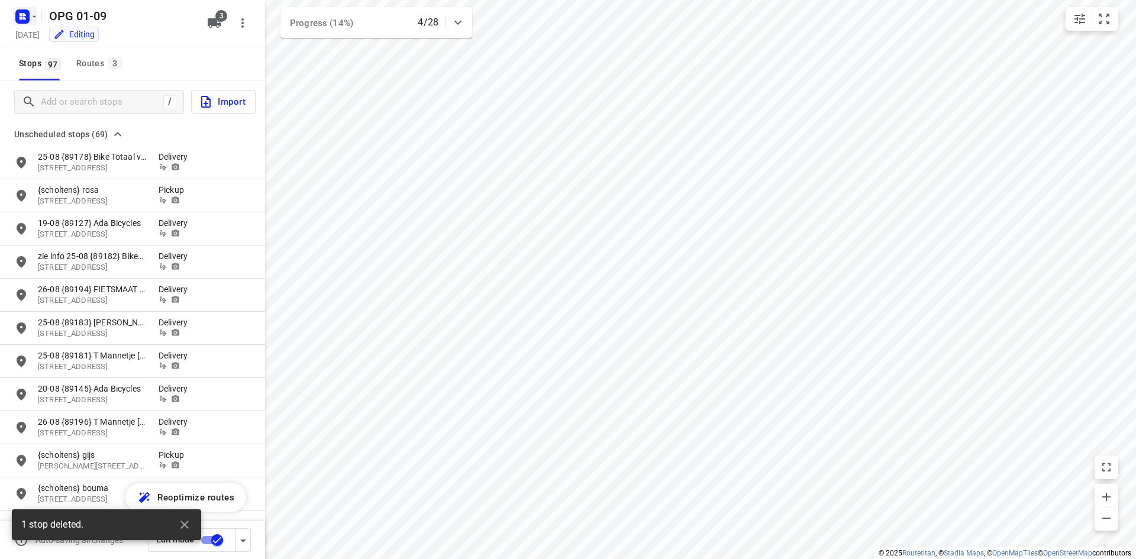
click at [34, 21] on icon "button" at bounding box center [34, 16] width 9 height 9
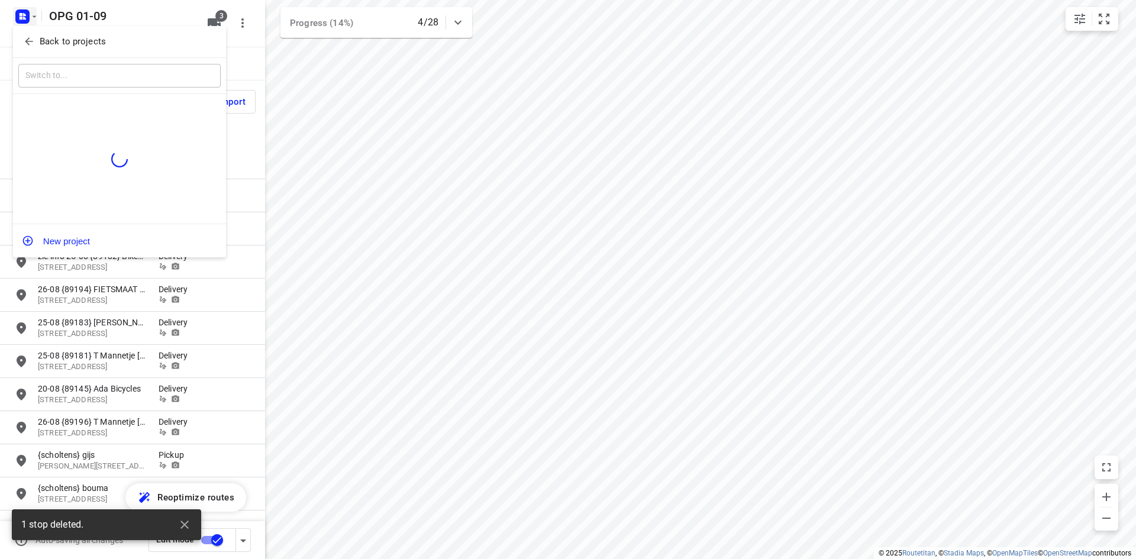
click at [33, 44] on icon "button" at bounding box center [29, 41] width 12 height 12
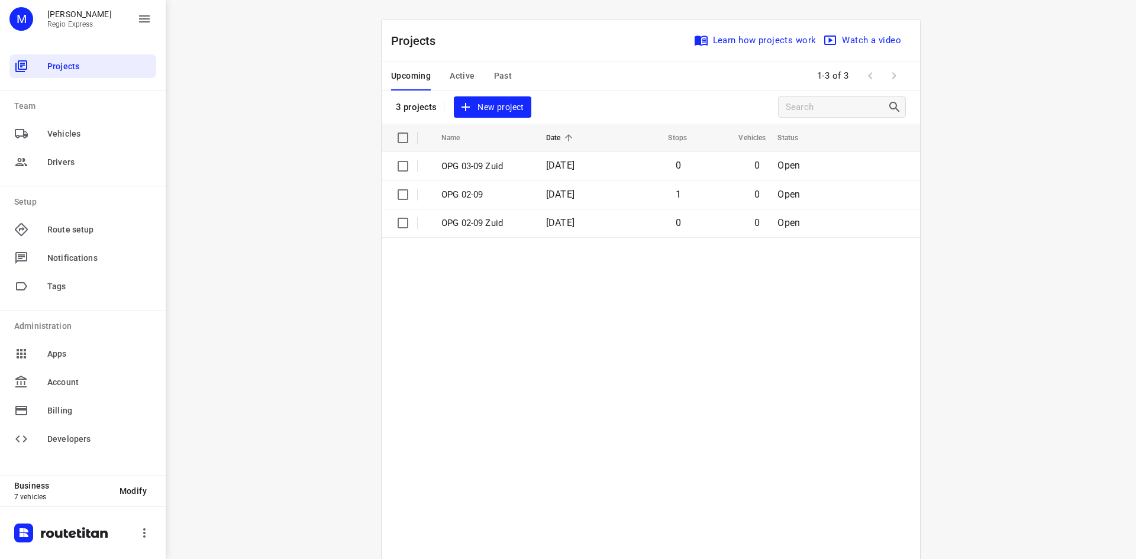
click at [474, 78] on div "Upcoming Active Past" at bounding box center [461, 76] width 140 height 28
click at [496, 77] on span "Past" at bounding box center [503, 76] width 18 height 15
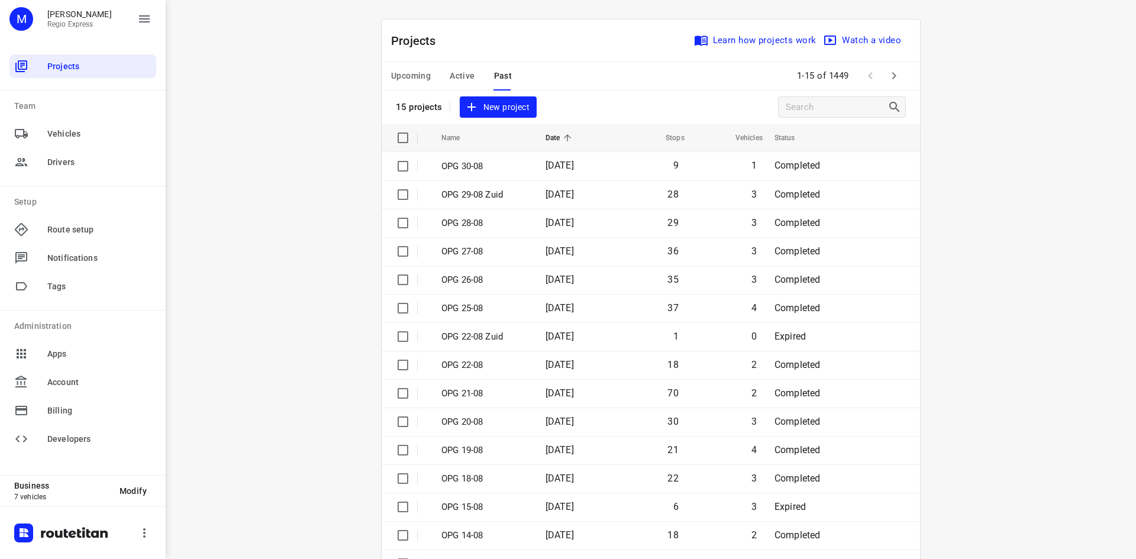
click at [473, 190] on p "OPG 29-08 Zuid" at bounding box center [484, 195] width 86 height 14
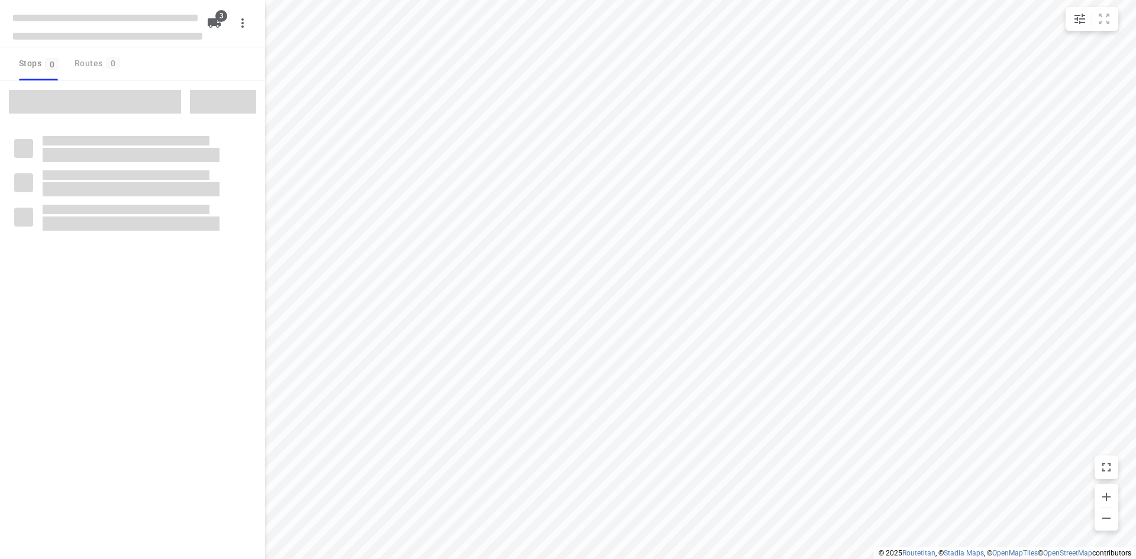
type input "distance"
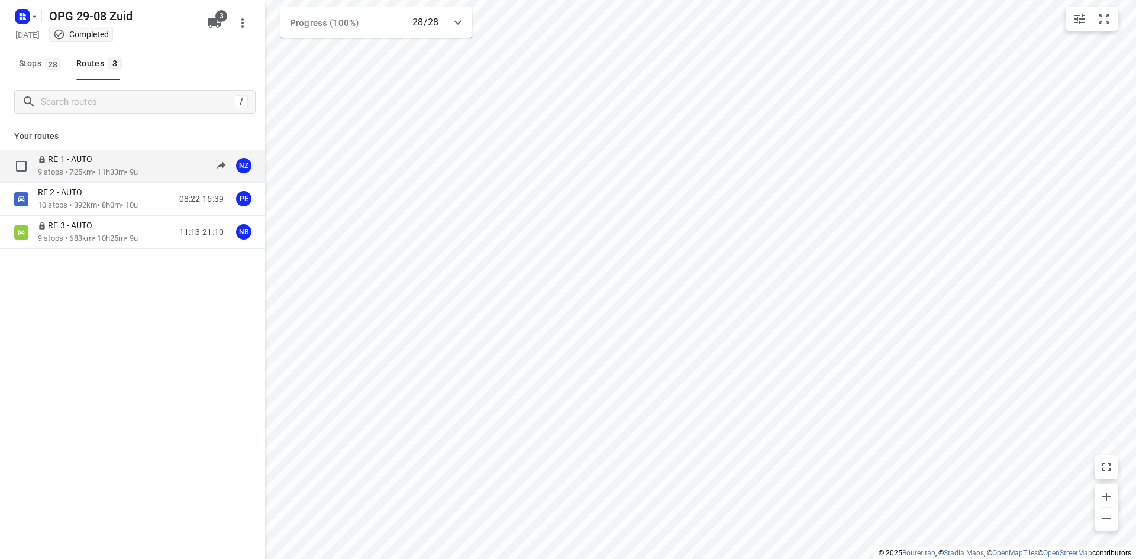
click at [120, 170] on p "9 stops • 725km • 11h33m • 9u" at bounding box center [88, 172] width 100 height 11
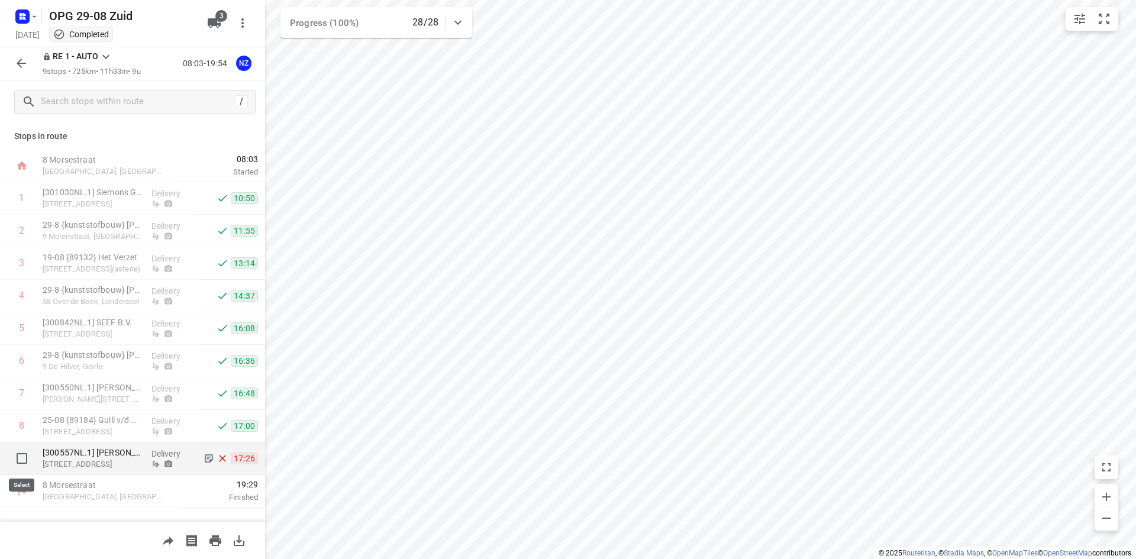
click at [21, 463] on input "checkbox" at bounding box center [22, 459] width 24 height 24
checkbox input "true"
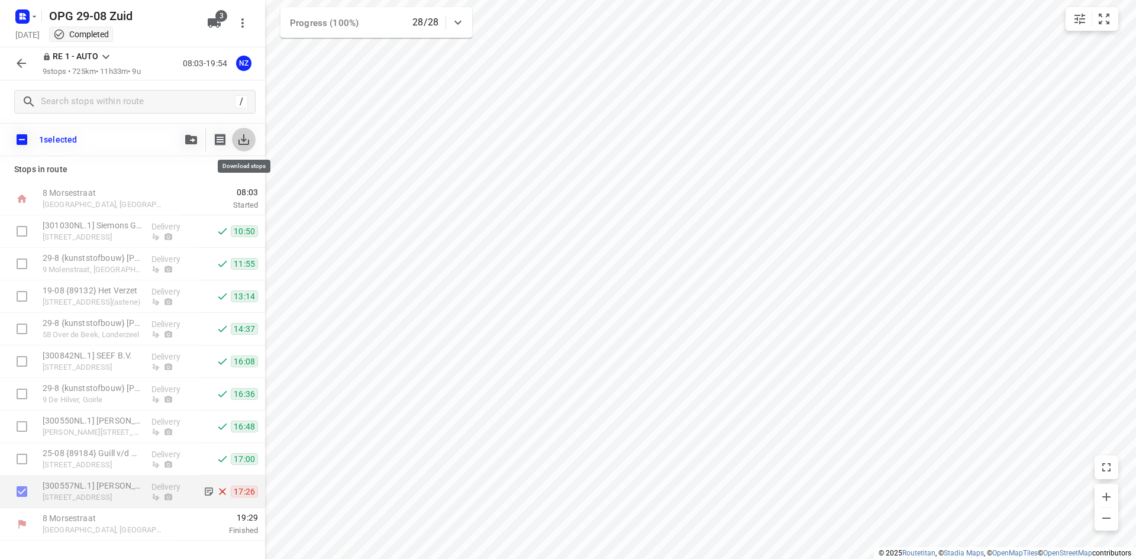
click at [243, 146] on icon "button" at bounding box center [244, 140] width 14 height 14
click at [24, 12] on rect "button" at bounding box center [22, 16] width 14 height 14
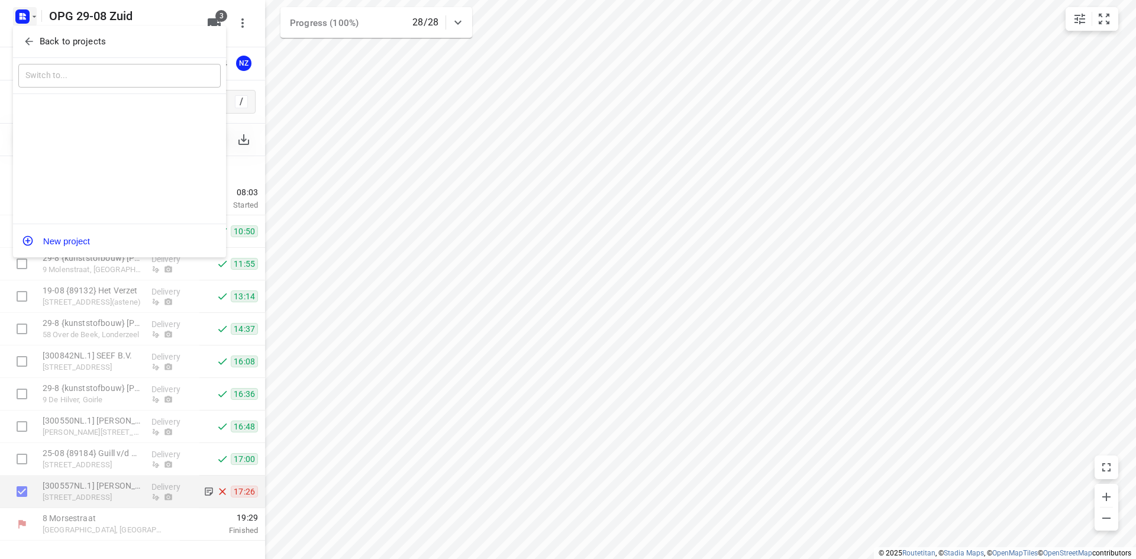
click at [32, 41] on icon "button" at bounding box center [29, 41] width 12 height 12
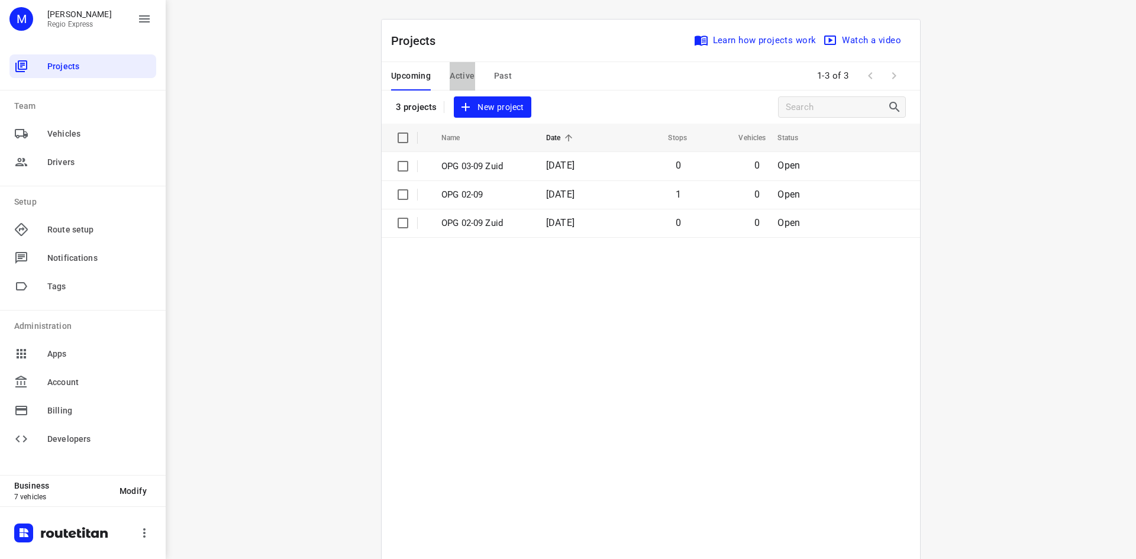
click at [458, 71] on span "Active" at bounding box center [462, 76] width 25 height 15
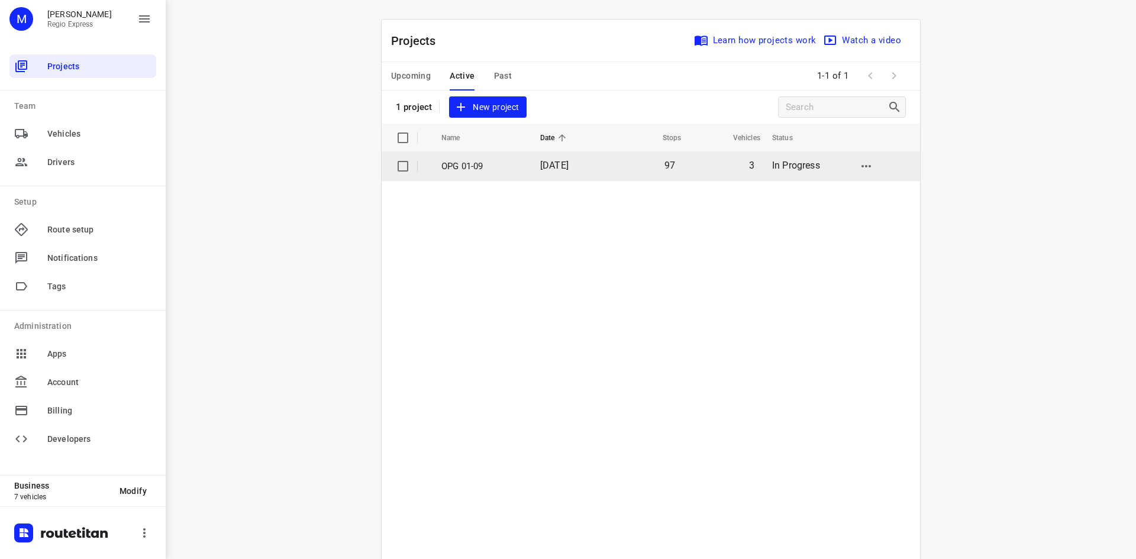
click at [502, 164] on p "OPG 01-09" at bounding box center [481, 167] width 81 height 14
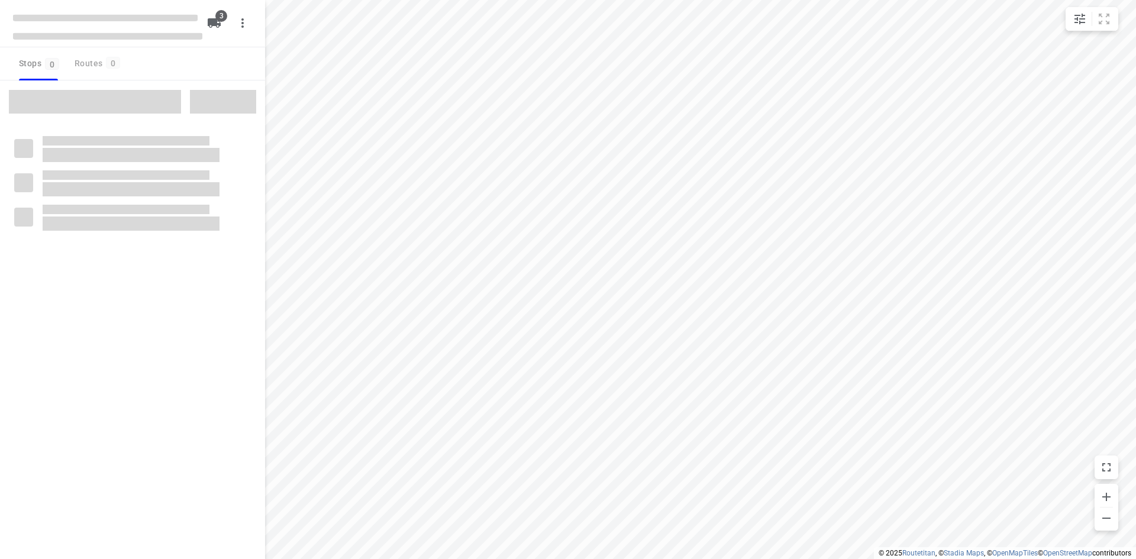
type input "distance"
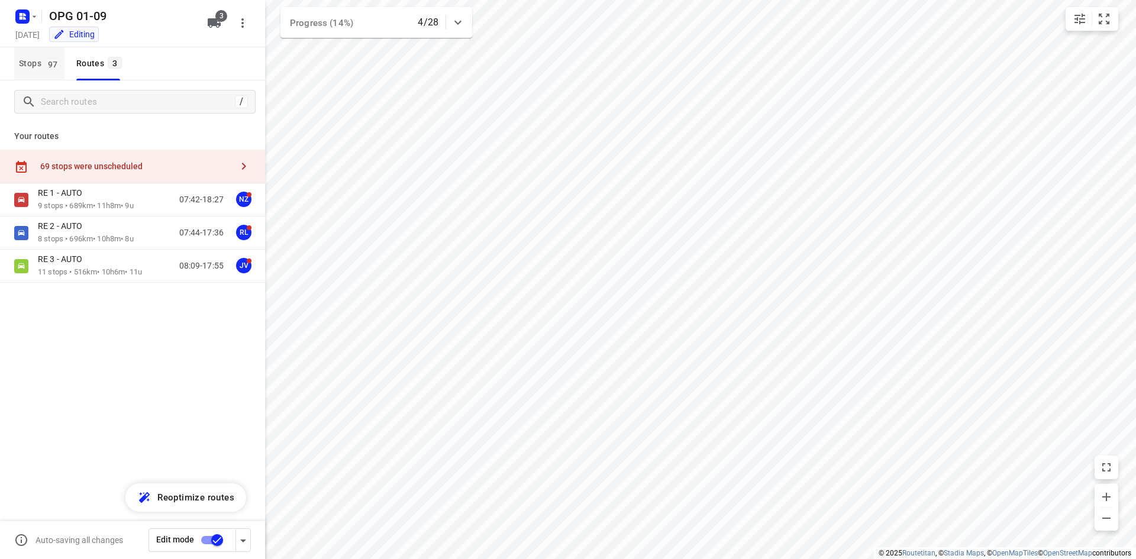
drag, startPoint x: 27, startPoint y: 56, endPoint x: 54, endPoint y: 68, distance: 30.2
click at [27, 57] on span "Stops 97" at bounding box center [42, 63] width 46 height 15
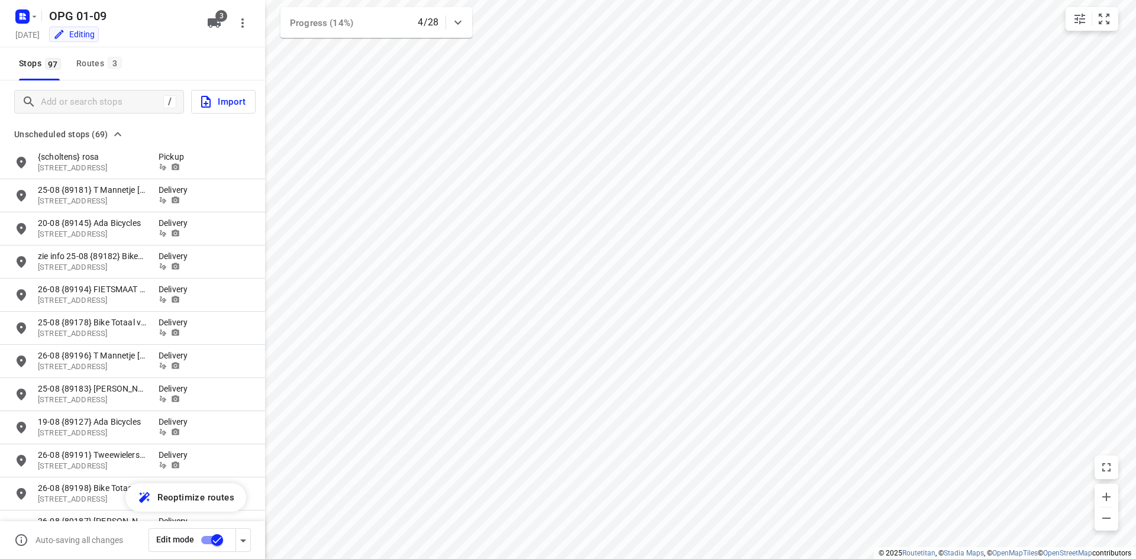
click at [214, 108] on span "Import" at bounding box center [222, 101] width 47 height 15
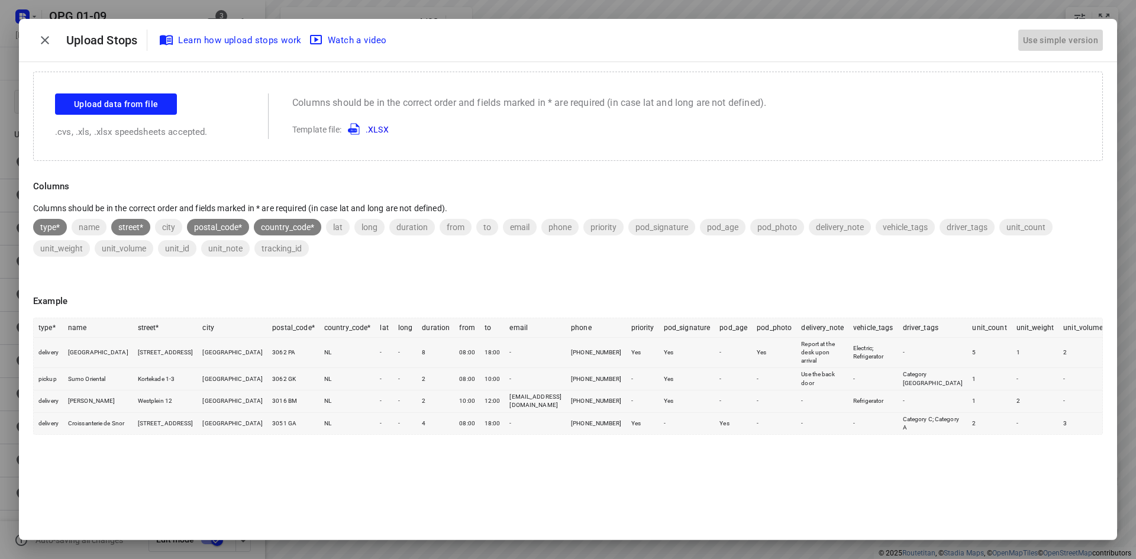
drag, startPoint x: 1038, startPoint y: 40, endPoint x: 1005, endPoint y: 40, distance: 33.1
click at [1035, 41] on div "Use simple version" at bounding box center [1060, 41] width 80 height 20
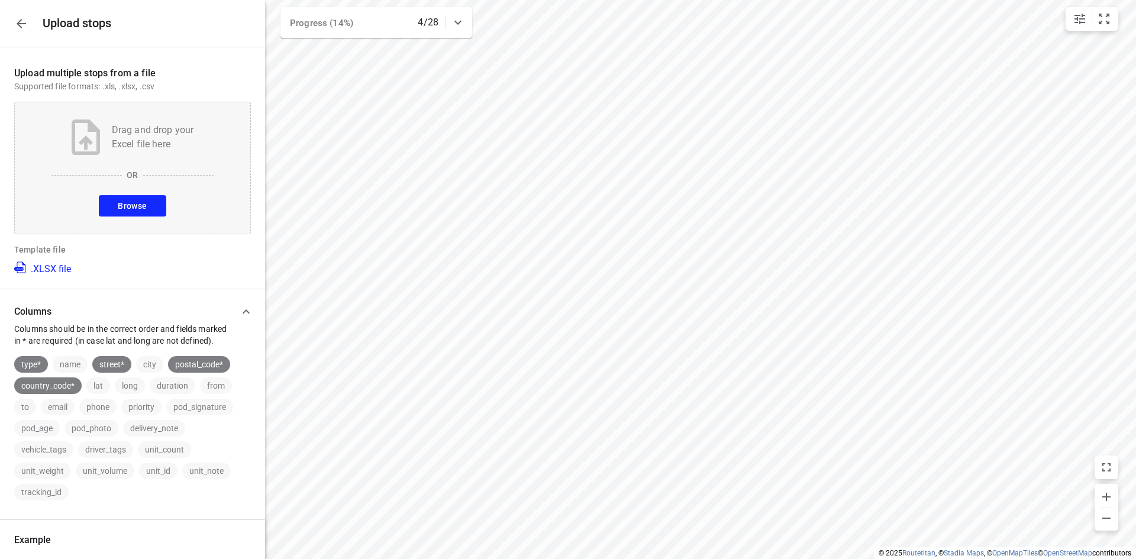
click at [147, 202] on button "Browse" at bounding box center [132, 205] width 67 height 21
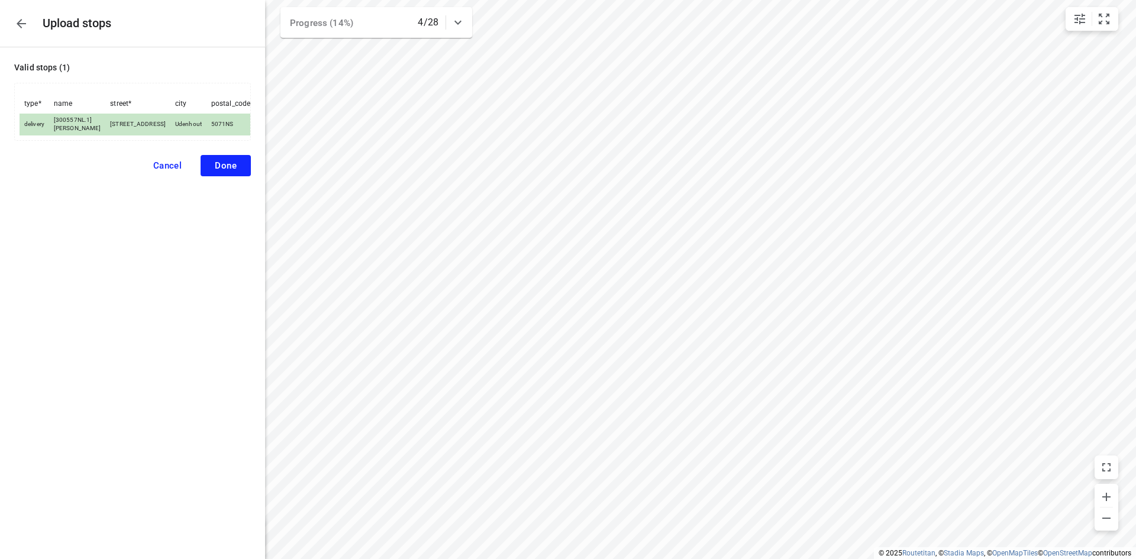
click at [224, 171] on span "Done" at bounding box center [226, 165] width 22 height 11
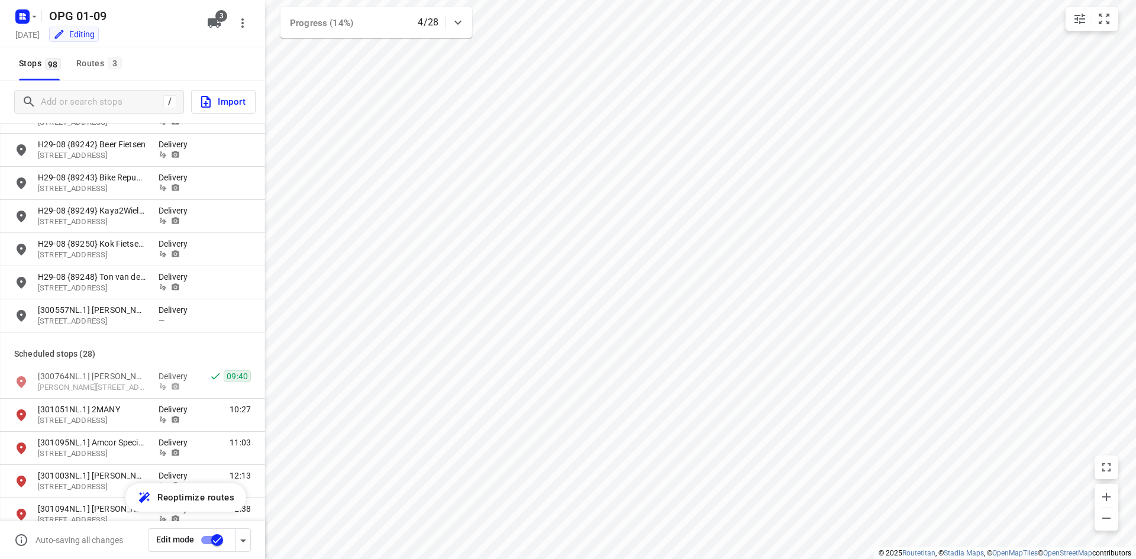
scroll to position [2130, 0]
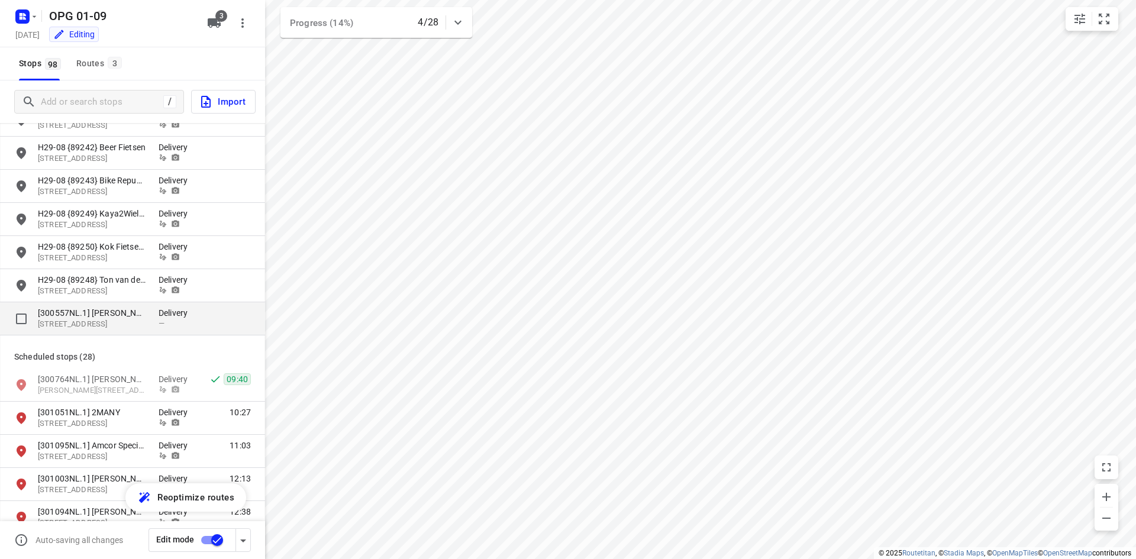
click at [173, 312] on p "Delivery" at bounding box center [176, 313] width 35 height 12
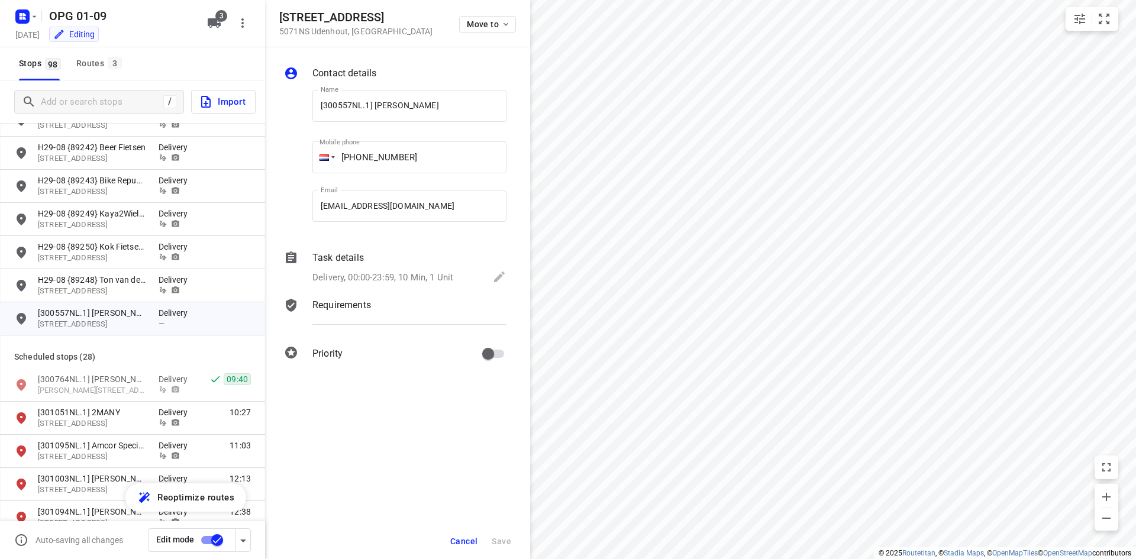
click at [342, 275] on p "Delivery, 00:00-23:59, 10 Min, 1 Unit" at bounding box center [382, 278] width 141 height 14
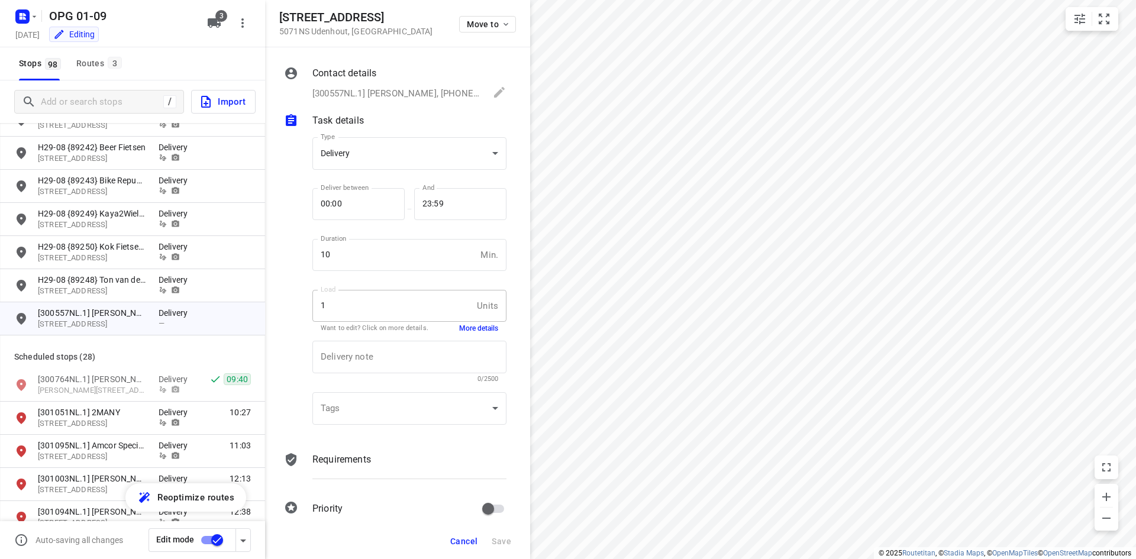
click at [385, 458] on div "Requirements" at bounding box center [409, 460] width 194 height 14
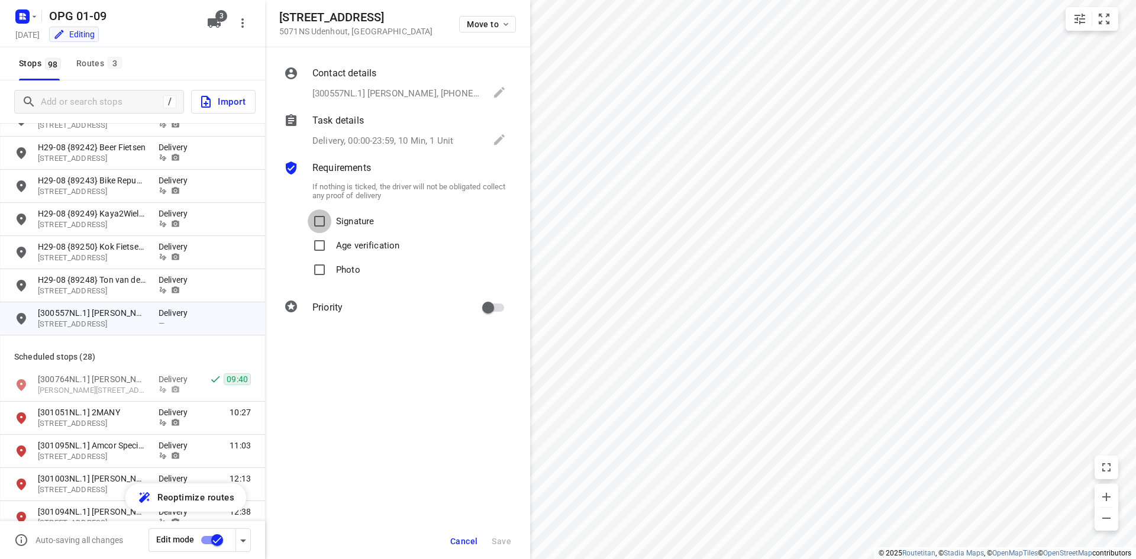
click at [328, 218] on input "Signature" at bounding box center [320, 221] width 24 height 24
checkbox input "true"
click at [327, 266] on input "Photo" at bounding box center [320, 270] width 24 height 24
checkbox input "true"
click at [485, 301] on input "primary checkbox" at bounding box center [487, 307] width 67 height 22
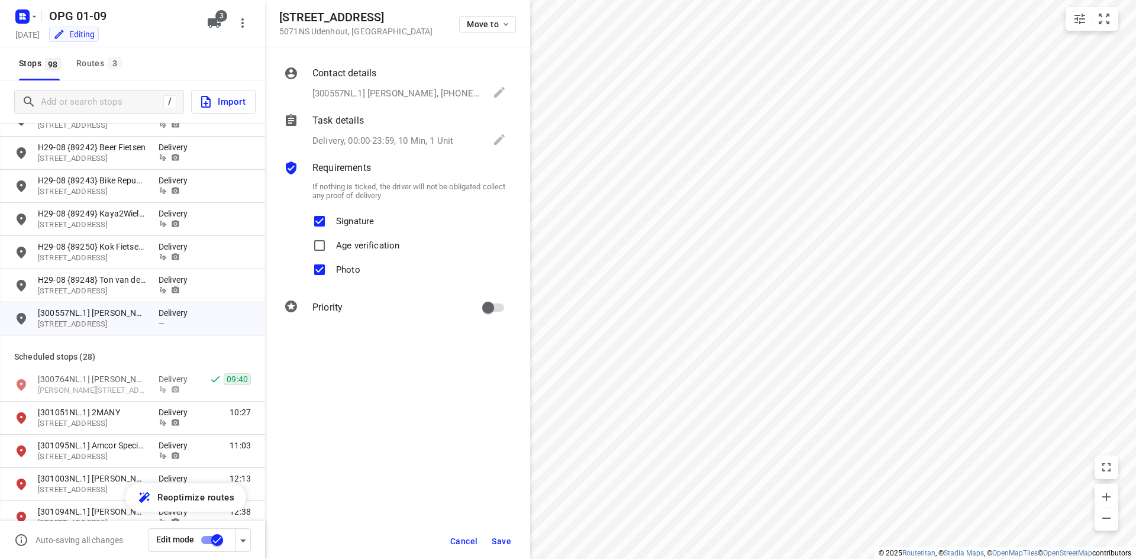
checkbox input "true"
click at [512, 543] on button "Save" at bounding box center [501, 541] width 29 height 21
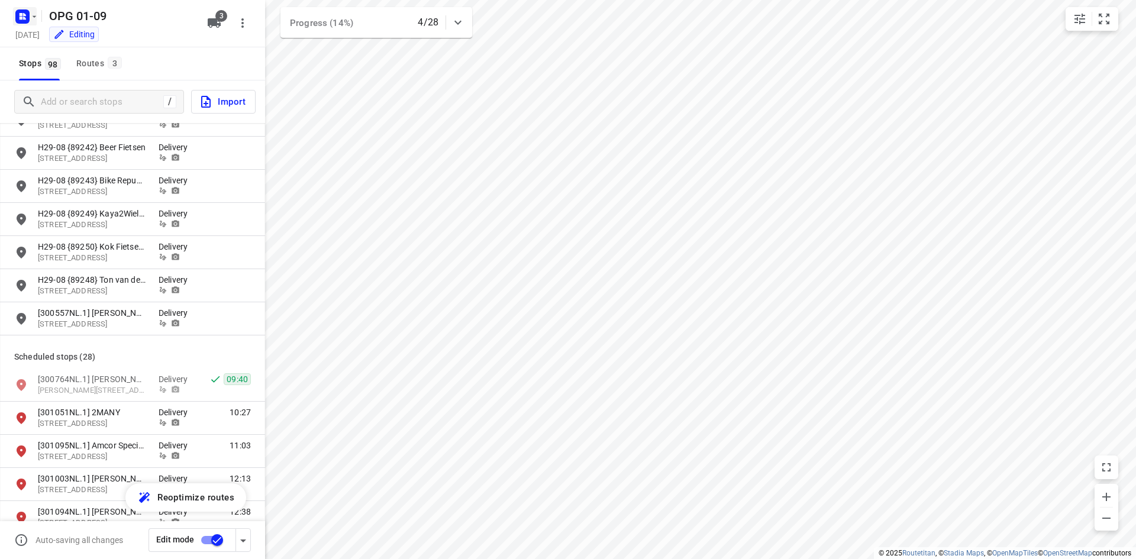
drag, startPoint x: 25, startPoint y: 12, endPoint x: 30, endPoint y: 17, distance: 6.7
click at [30, 17] on button "button" at bounding box center [25, 16] width 24 height 19
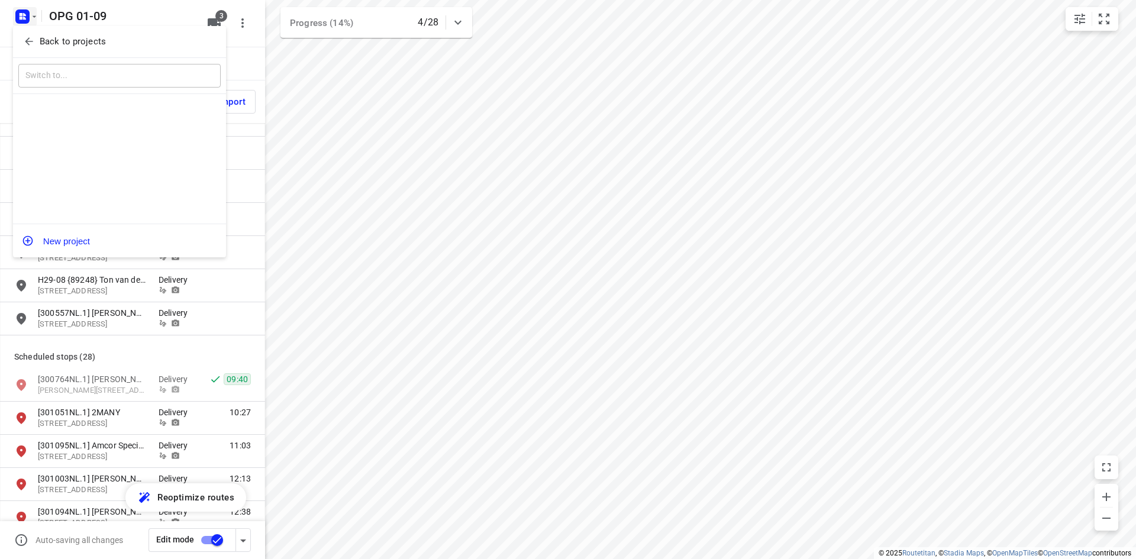
click at [40, 47] on button "Back to projects" at bounding box center [119, 42] width 202 height 20
